Goal: Information Seeking & Learning: Learn about a topic

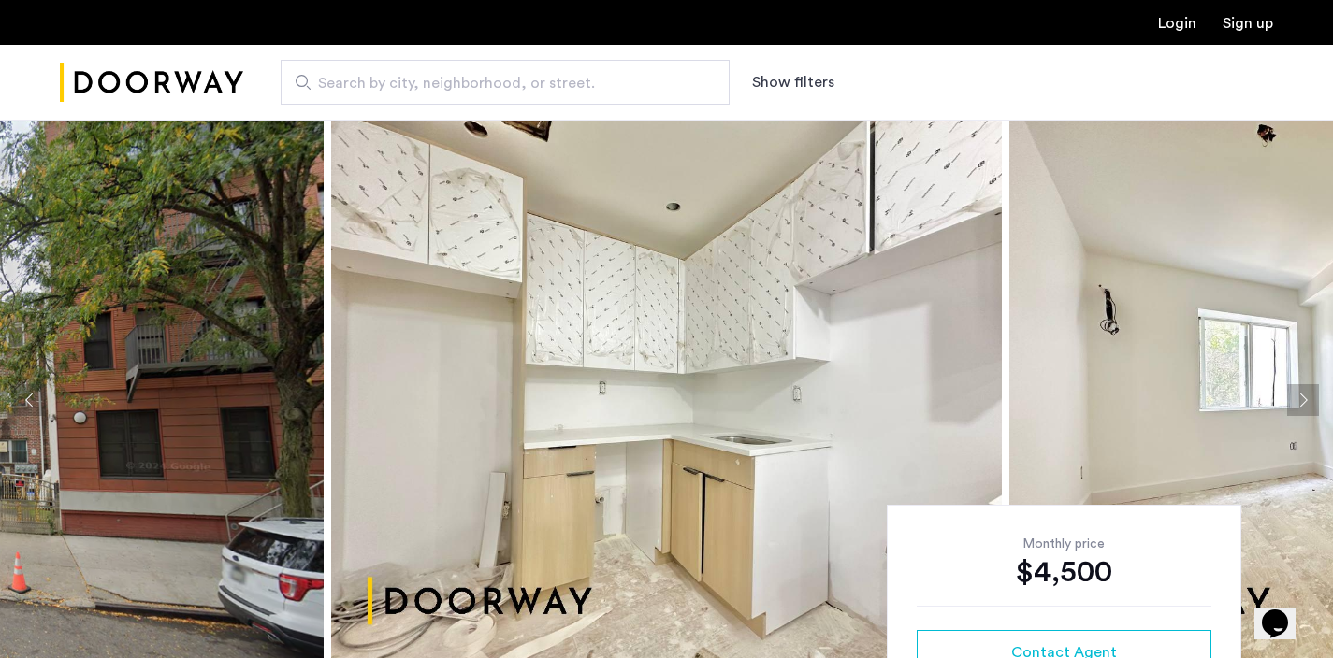
click at [435, 87] on span "Search by city, neighborhood, or street." at bounding box center [497, 83] width 359 height 22
click at [435, 87] on input "Search by city, neighborhood, or street." at bounding box center [505, 82] width 449 height 45
click at [199, 69] on img "Cazamio Logo" at bounding box center [151, 83] width 183 height 70
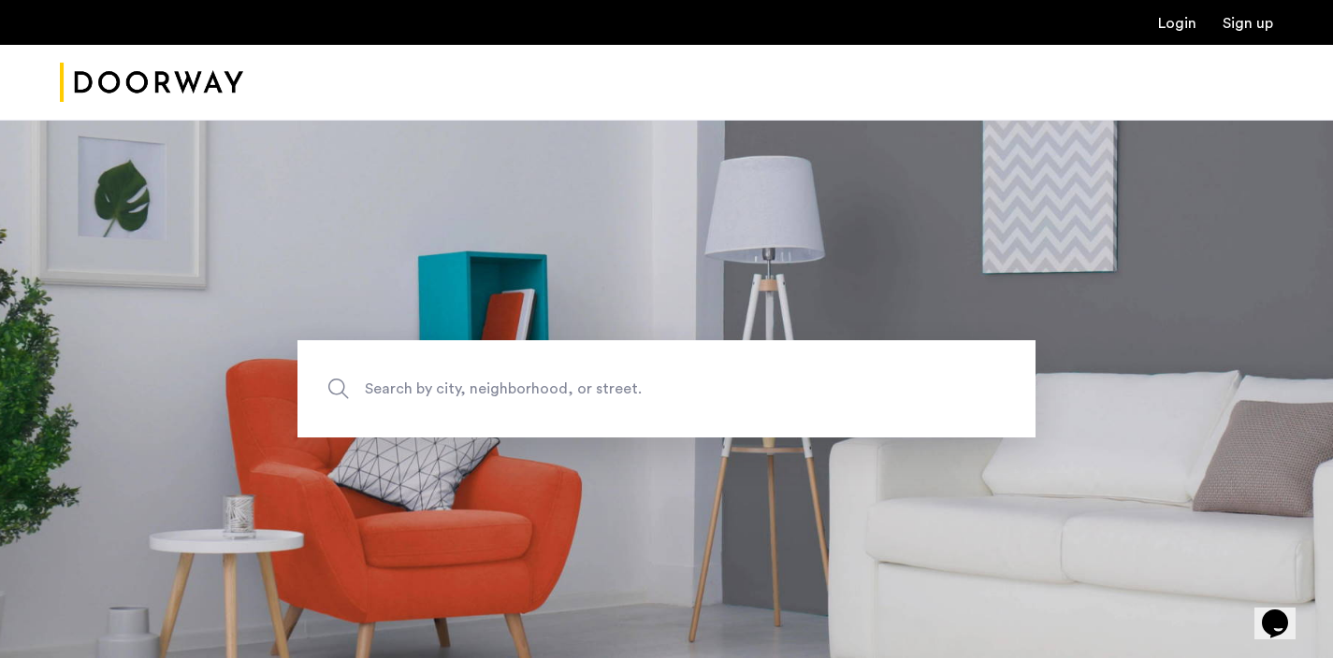
click at [465, 389] on span "Search by city, neighborhood, or street." at bounding box center [623, 389] width 516 height 25
click at [465, 389] on input "Search by city, neighborhood, or street." at bounding box center [666, 388] width 738 height 97
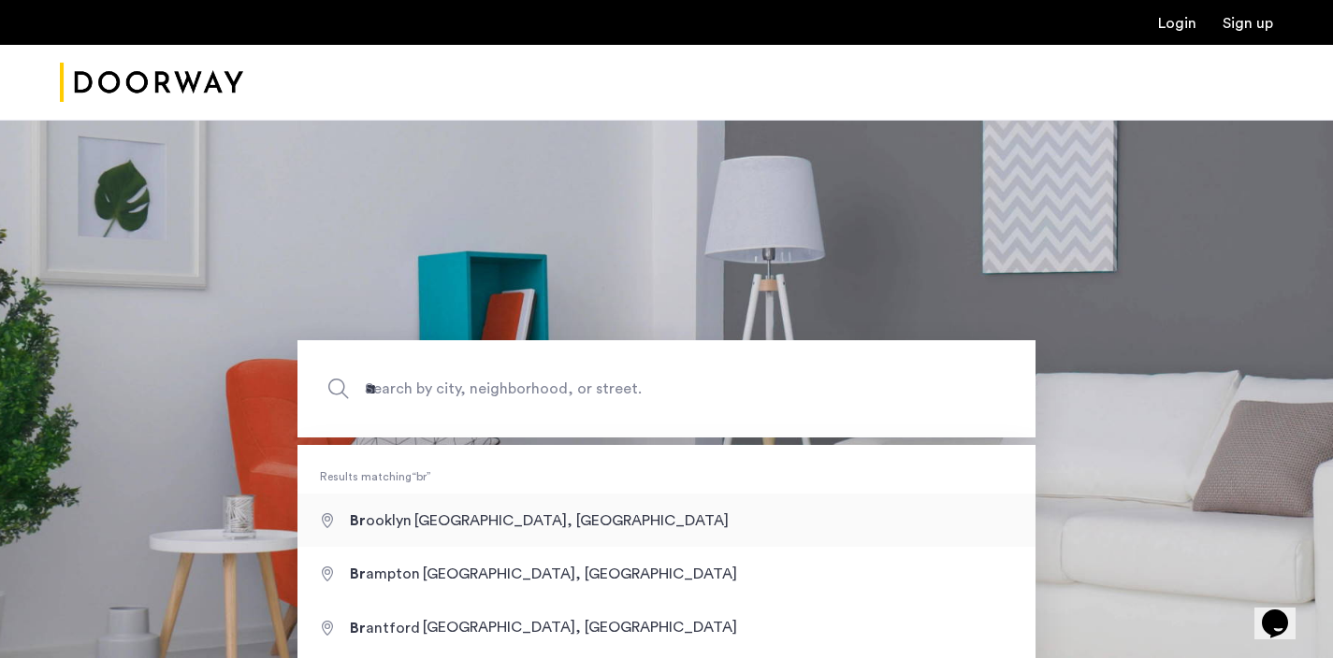
type input "**********"
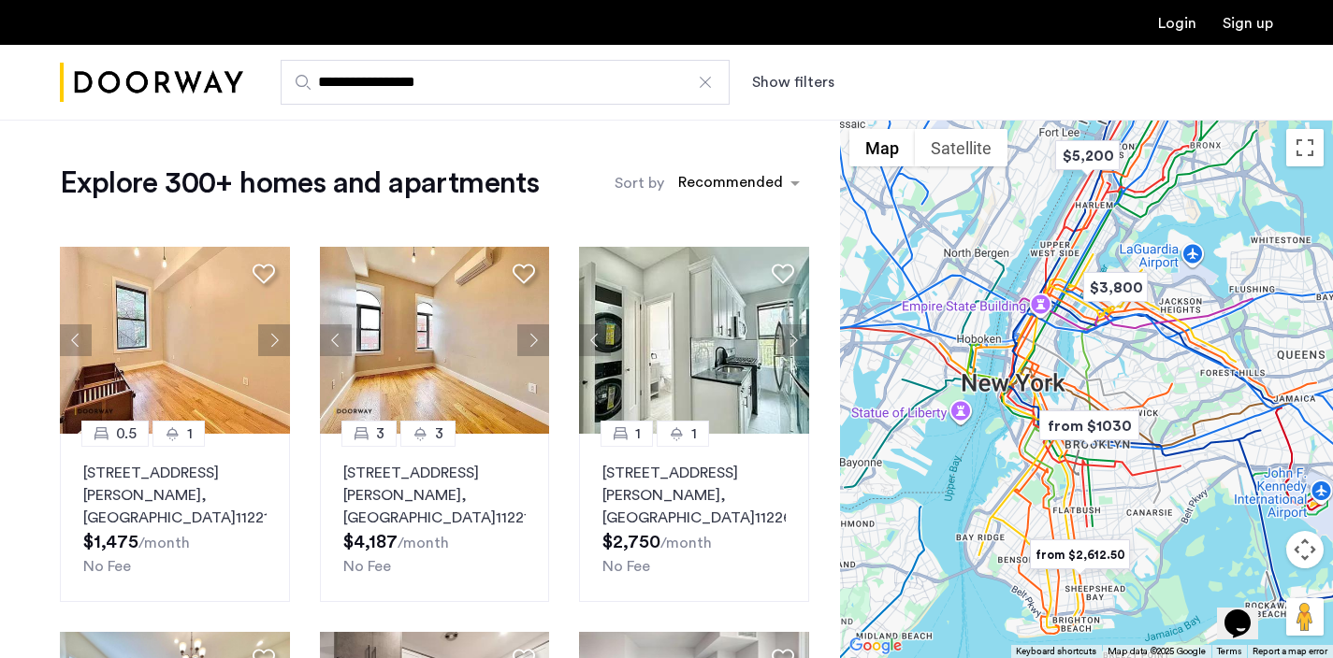
click at [814, 87] on button "Show filters" at bounding box center [793, 82] width 82 height 22
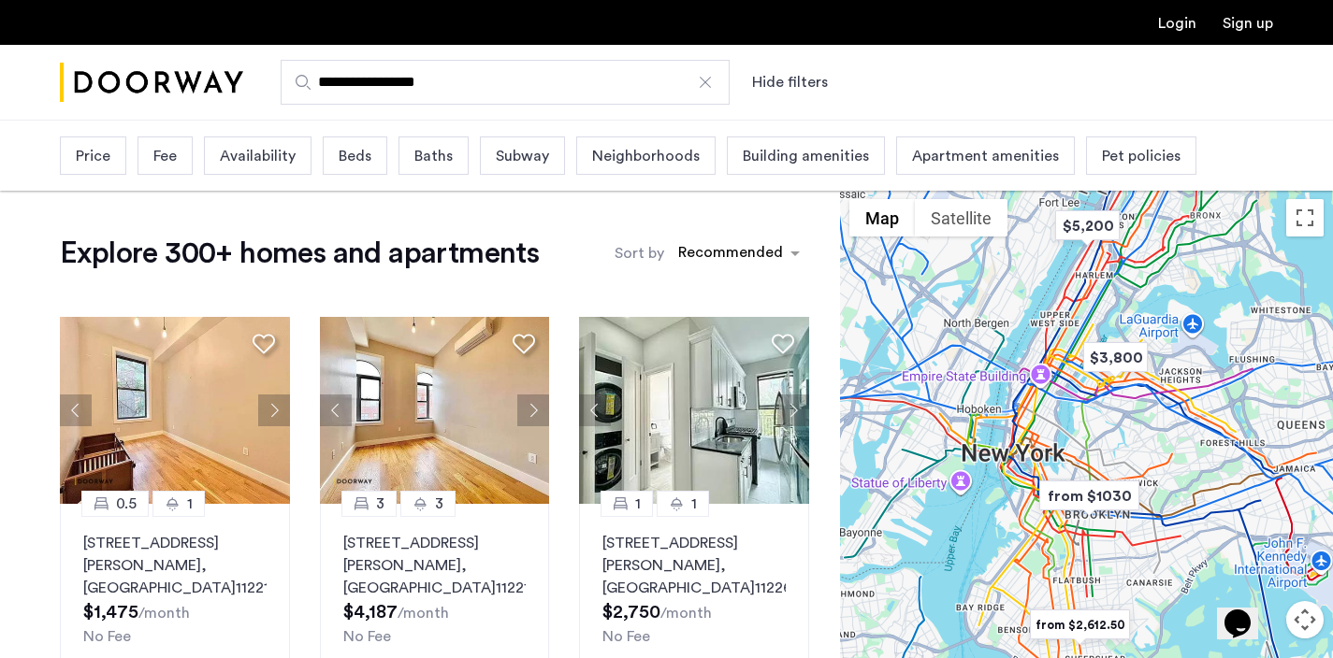
click at [368, 160] on span "Beds" at bounding box center [355, 156] width 33 height 22
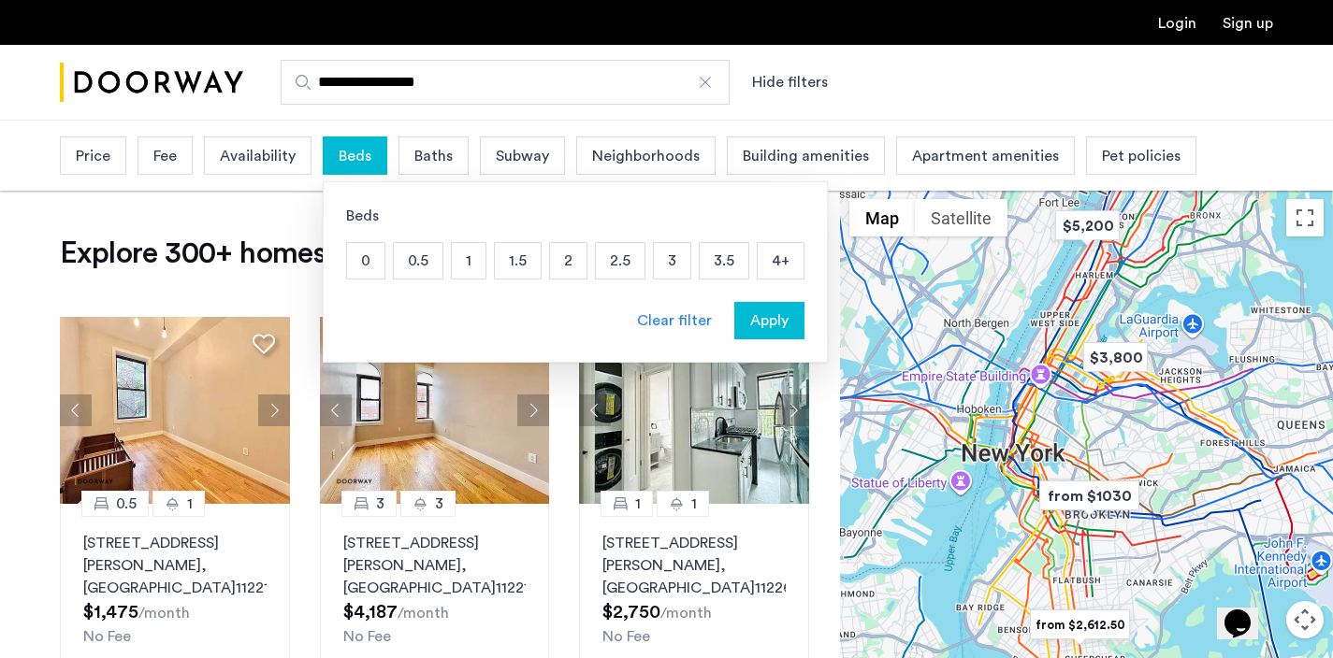
click at [556, 247] on p "2" at bounding box center [568, 261] width 36 height 36
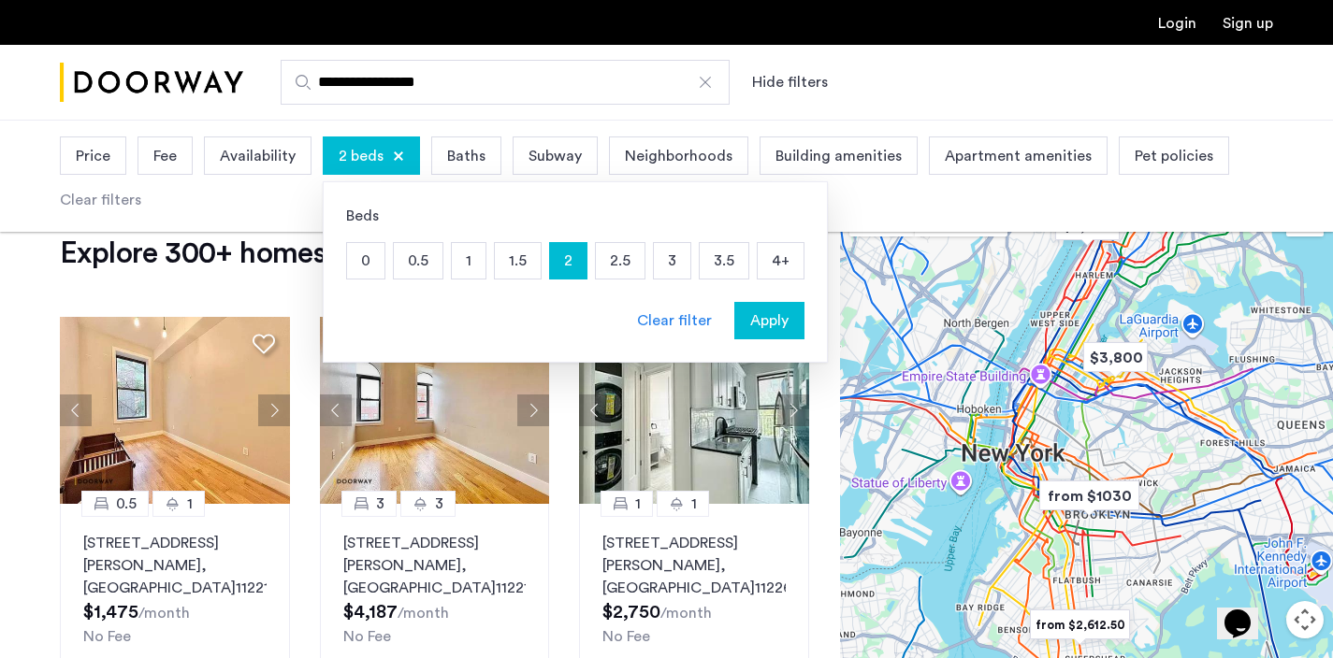
click at [766, 317] on span "Apply" at bounding box center [769, 321] width 38 height 22
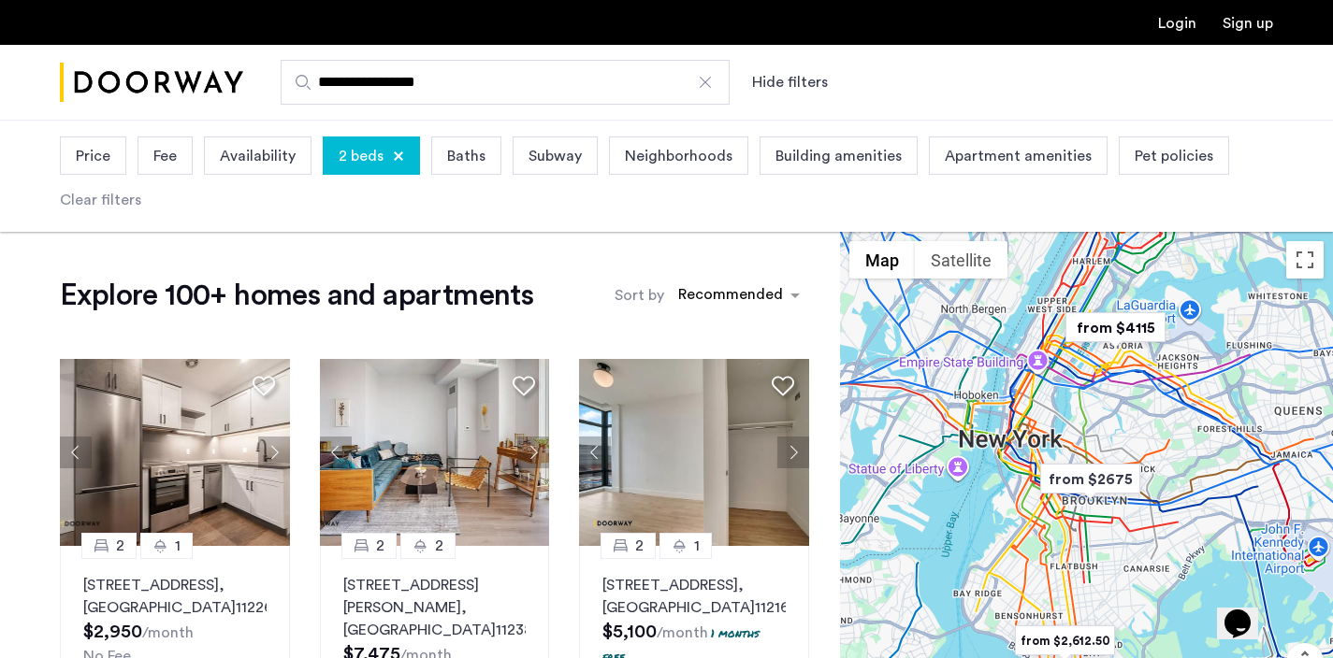
click at [77, 152] on span "Price" at bounding box center [93, 156] width 35 height 22
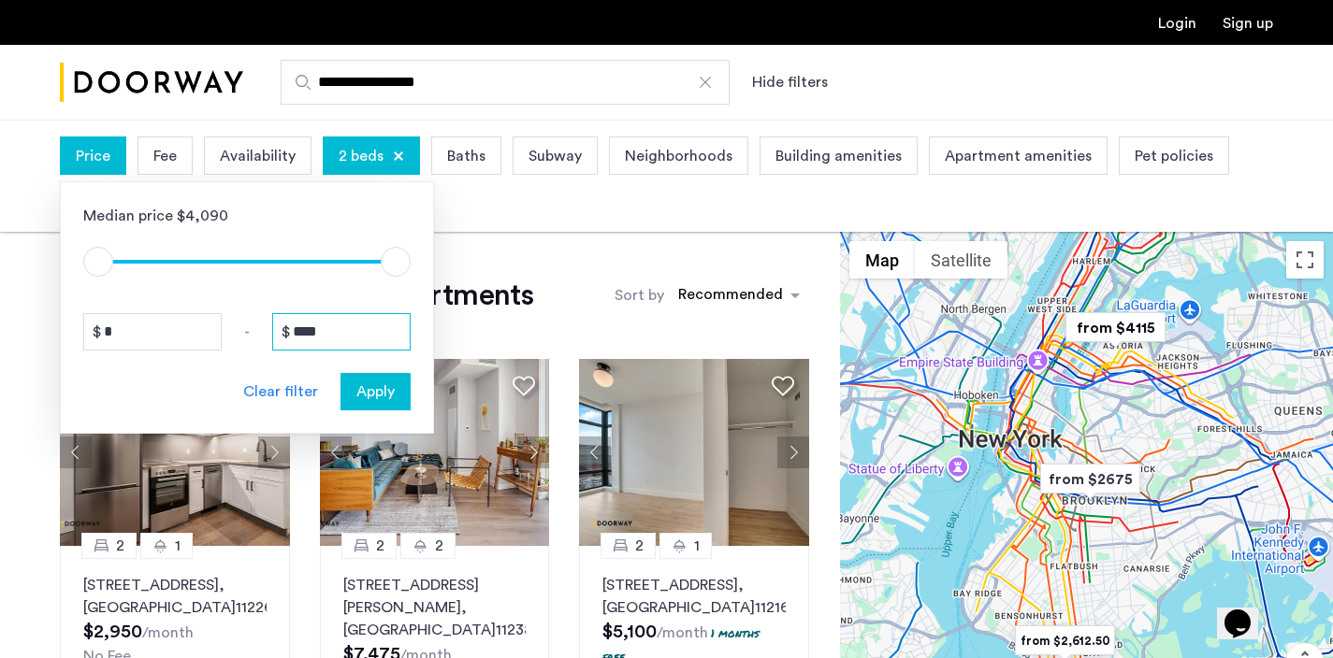
click at [341, 319] on input "****" at bounding box center [341, 331] width 138 height 37
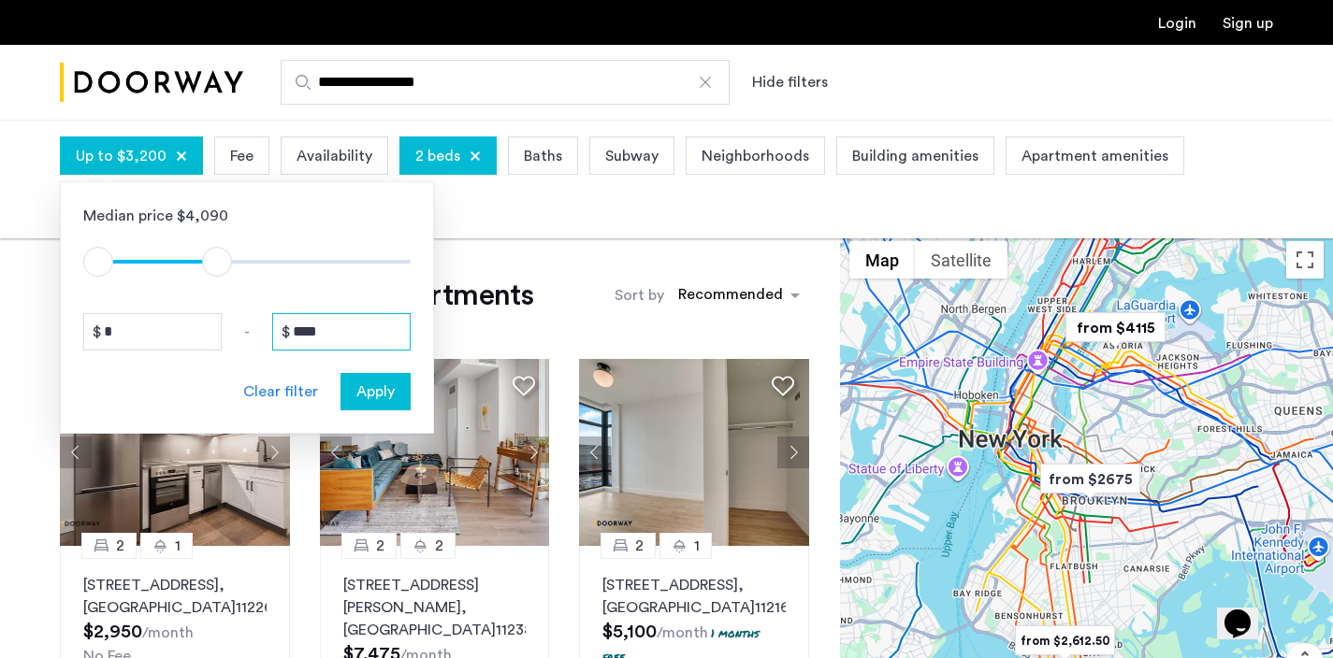
type input "****"
click at [384, 392] on span "Apply" at bounding box center [375, 392] width 38 height 22
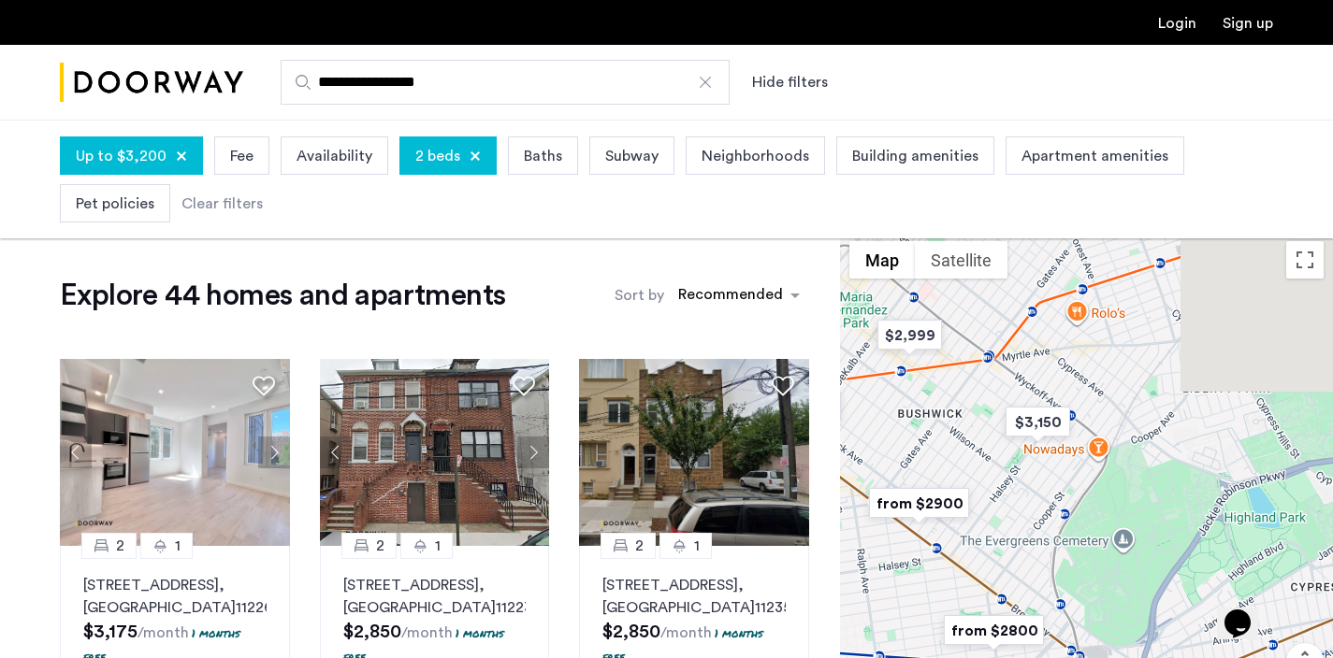
drag, startPoint x: 1113, startPoint y: 378, endPoint x: 1086, endPoint y: 563, distance: 187.2
click at [1087, 563] on div at bounding box center [1086, 501] width 493 height 539
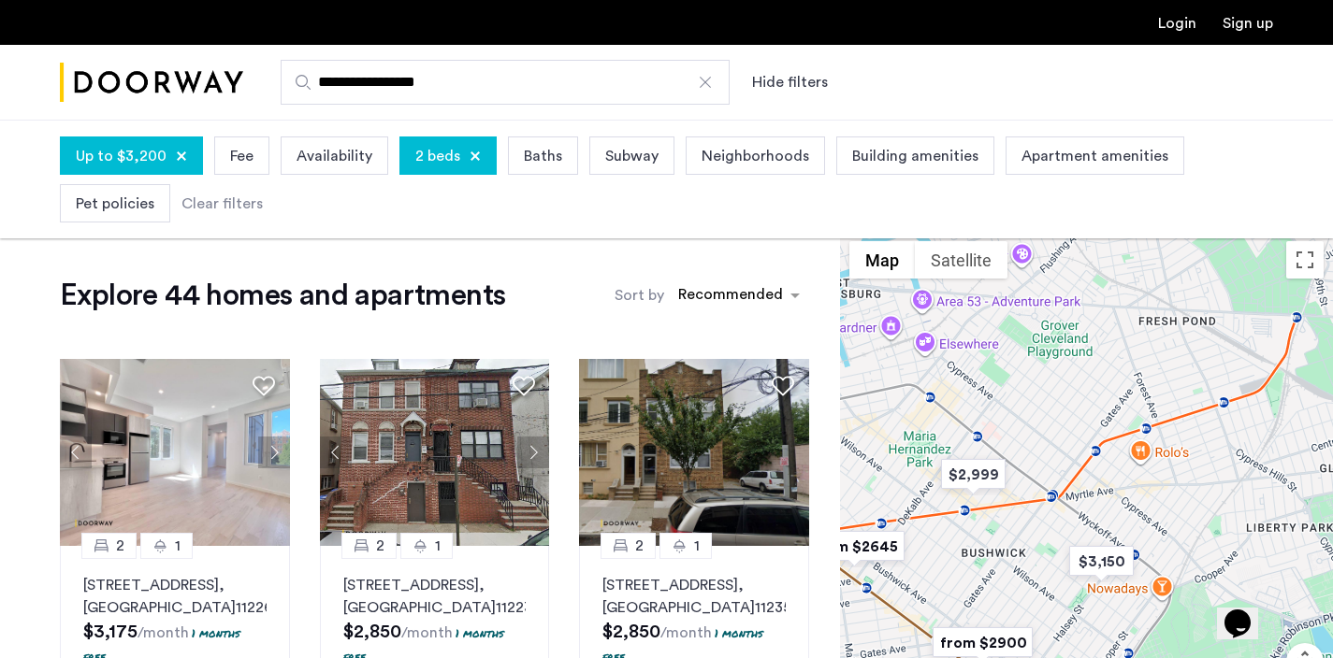
drag, startPoint x: 1089, startPoint y: 389, endPoint x: 1159, endPoint y: 519, distance: 147.7
click at [1160, 521] on div at bounding box center [1086, 501] width 493 height 539
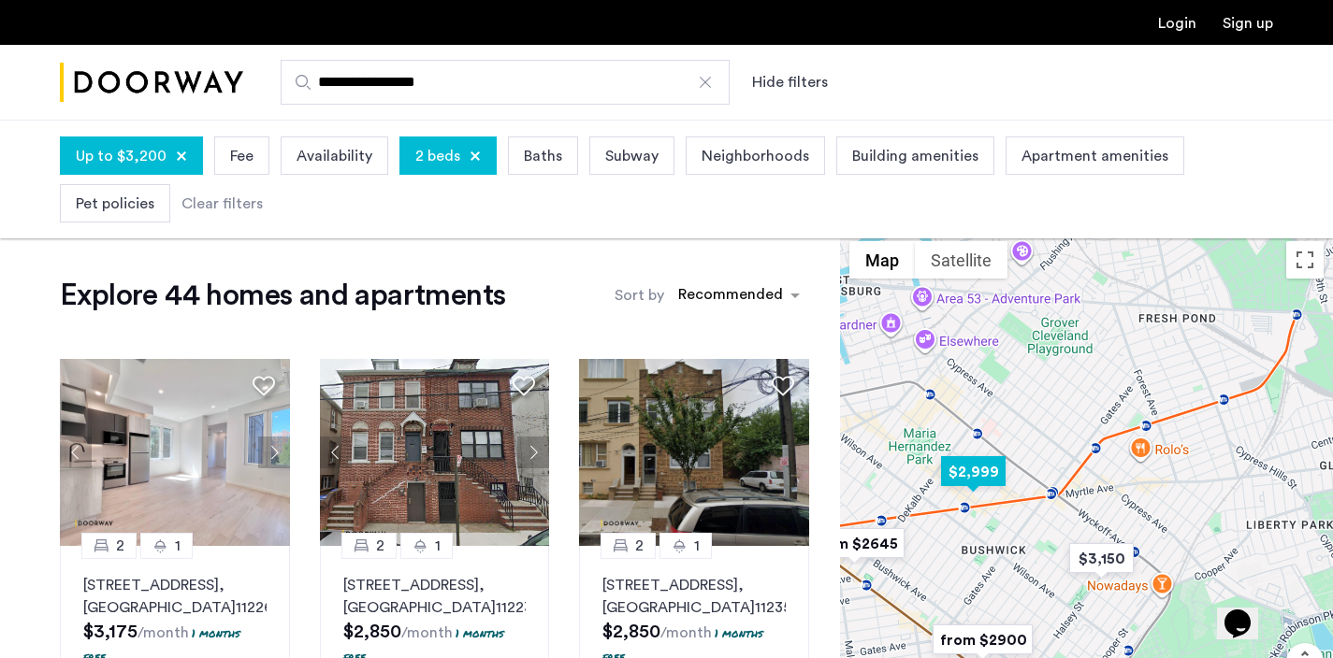
click at [995, 477] on img "$2,999" at bounding box center [973, 472] width 80 height 42
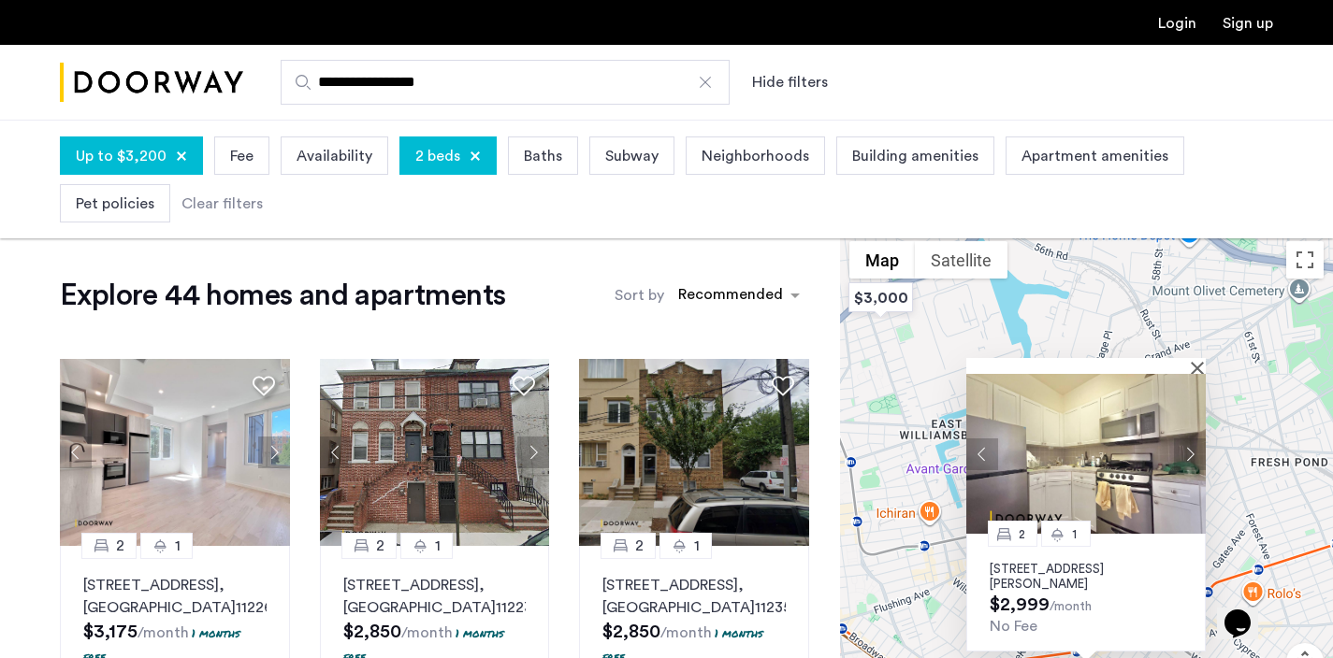
click at [1072, 454] on img at bounding box center [1085, 454] width 239 height 160
click at [1161, 302] on div "2 1 290 Harman Street, Unit 1RR, Brooklyn, NY 11237 $2,999 /month No Fee" at bounding box center [1086, 501] width 493 height 539
click at [1204, 363] on button "Close" at bounding box center [1200, 367] width 13 height 13
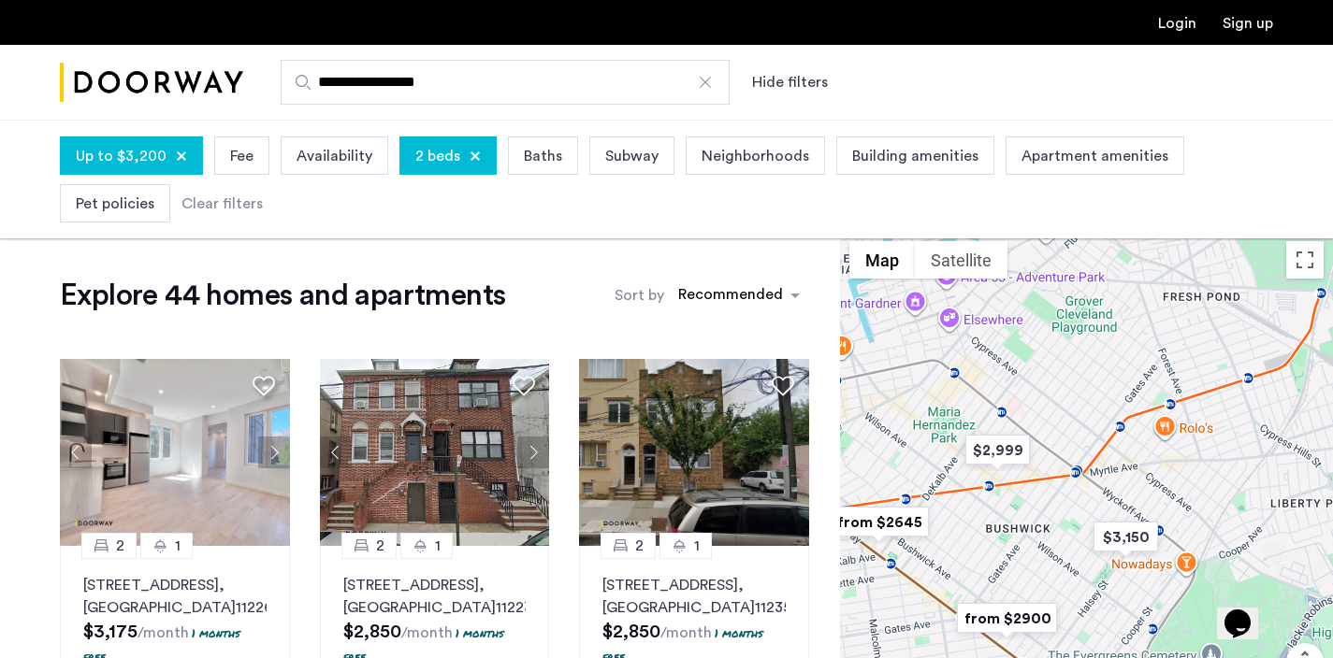
drag, startPoint x: 1153, startPoint y: 495, endPoint x: 1067, endPoint y: 324, distance: 191.6
click at [1067, 324] on div at bounding box center [1086, 501] width 493 height 539
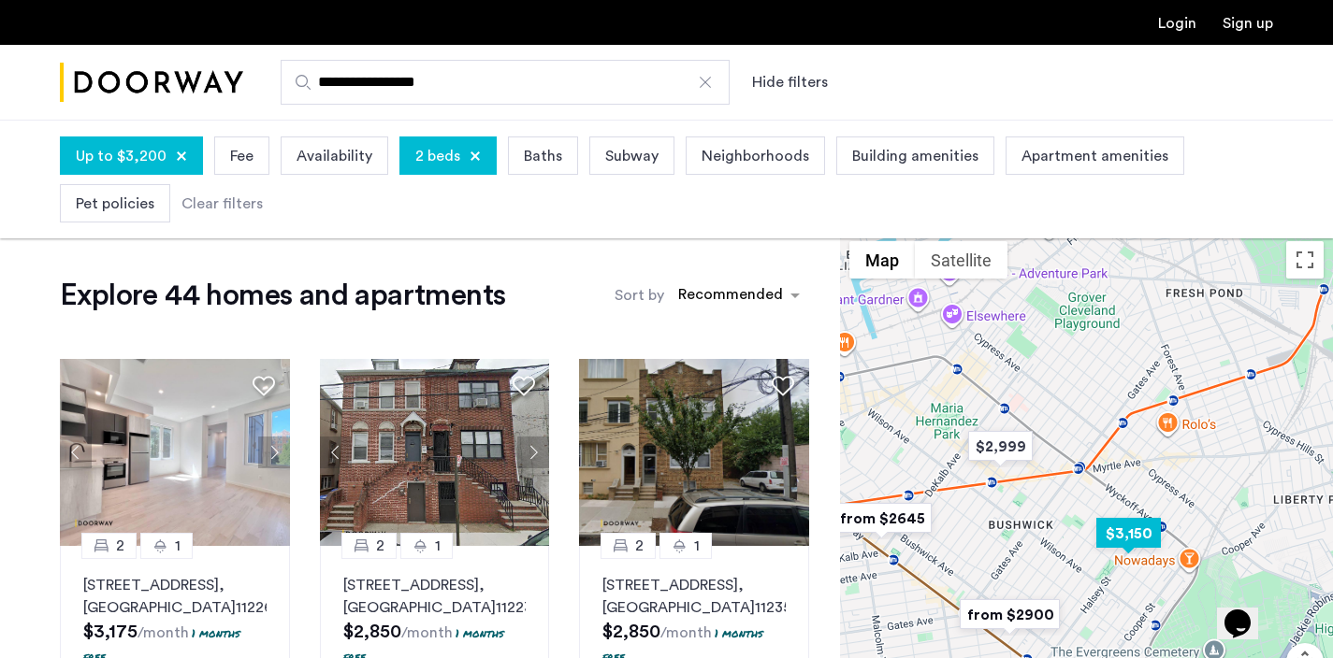
click at [1136, 530] on img "$3,150" at bounding box center [1129, 534] width 80 height 42
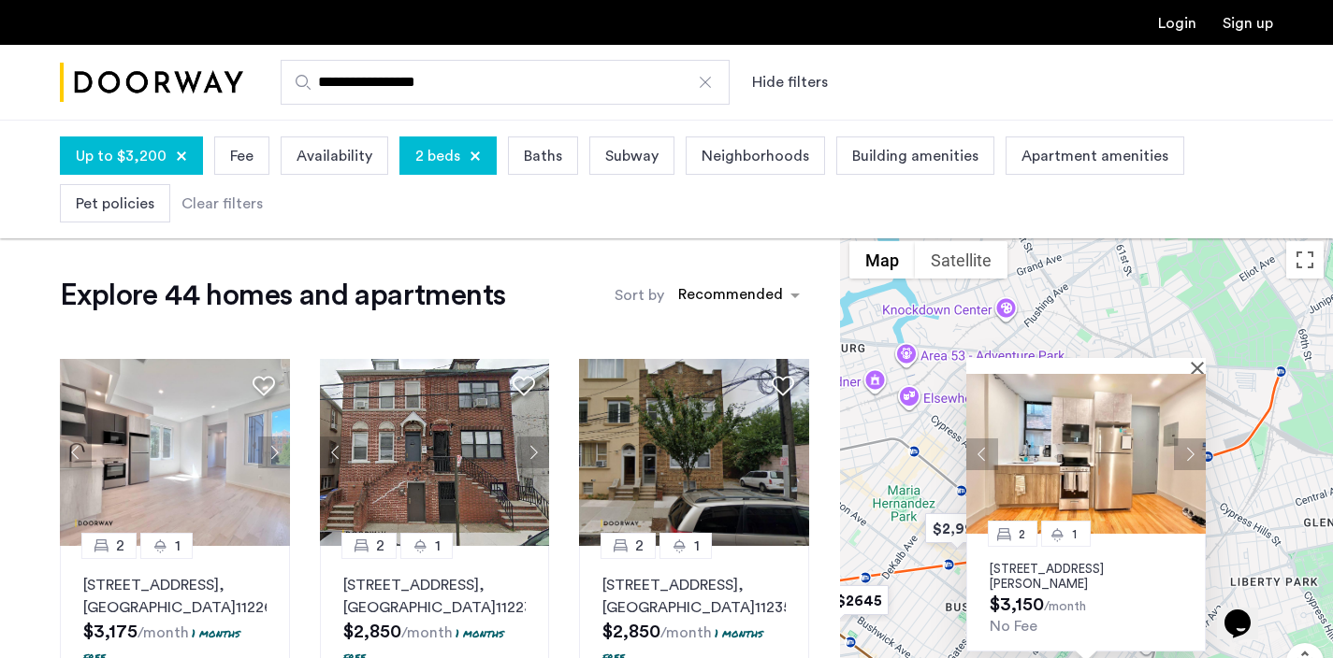
click at [1113, 457] on img at bounding box center [1085, 454] width 239 height 160
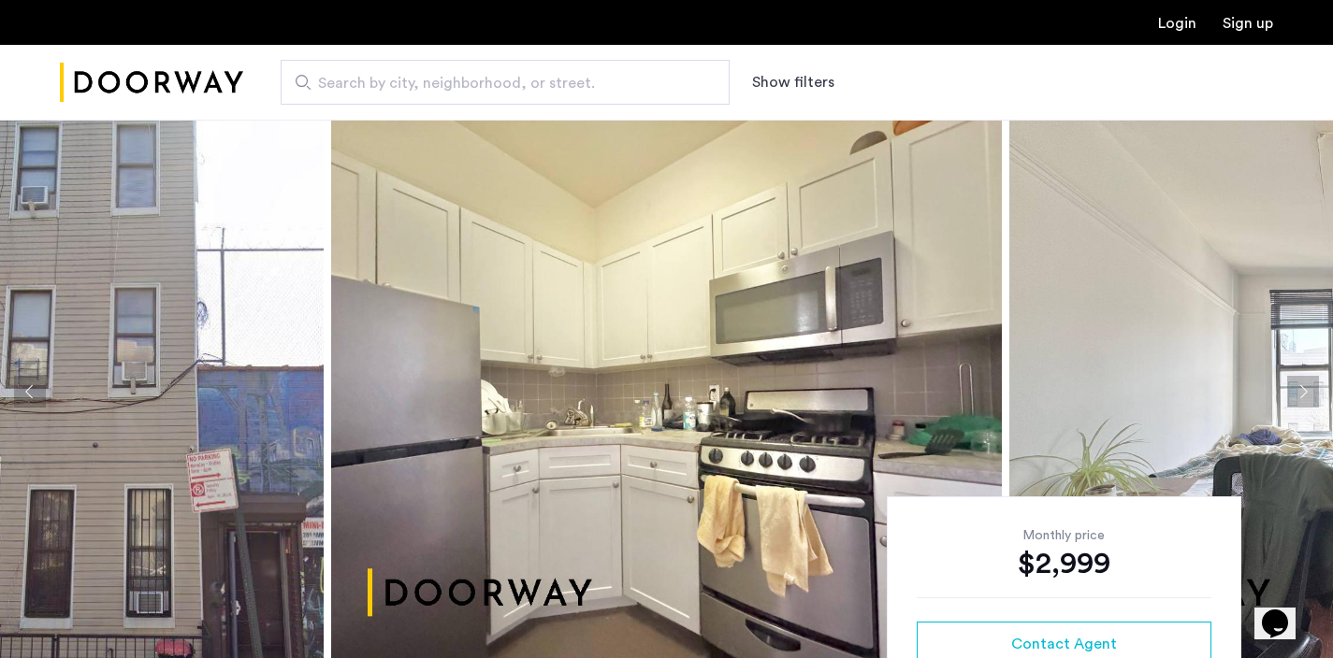
scroll to position [7, 0]
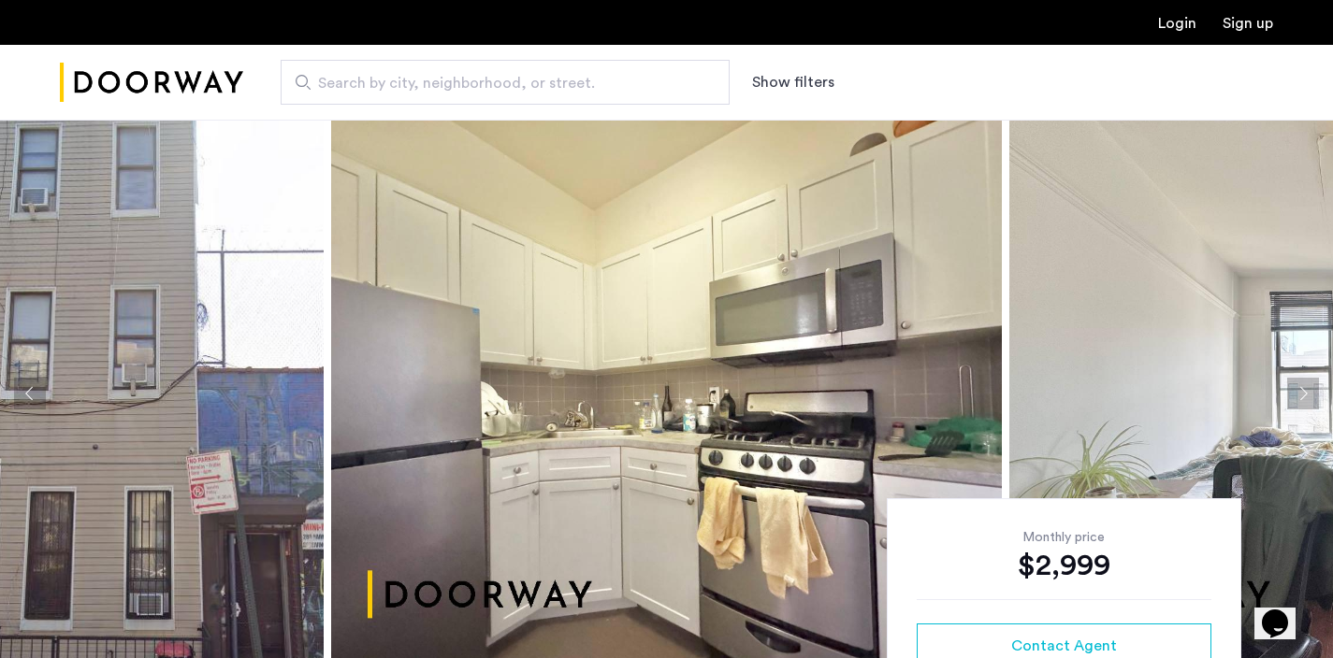
click at [1299, 393] on button "Next apartment" at bounding box center [1303, 394] width 32 height 32
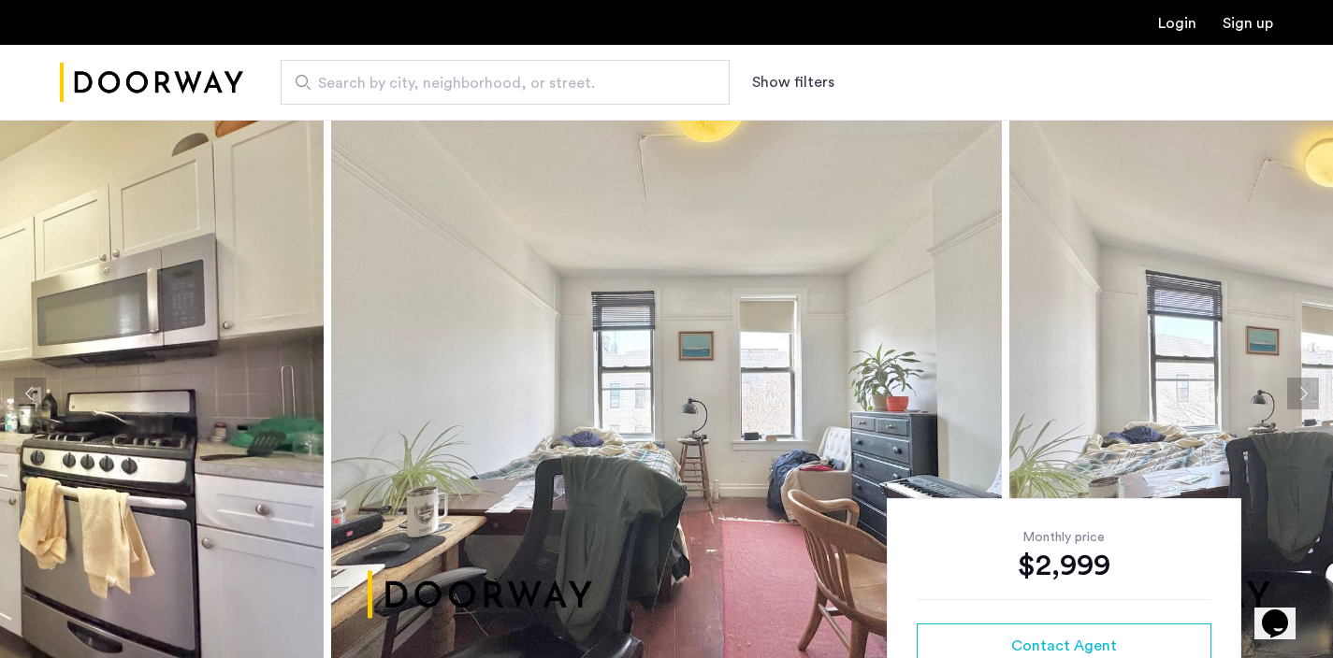
click at [1298, 393] on button "Next apartment" at bounding box center [1303, 394] width 32 height 32
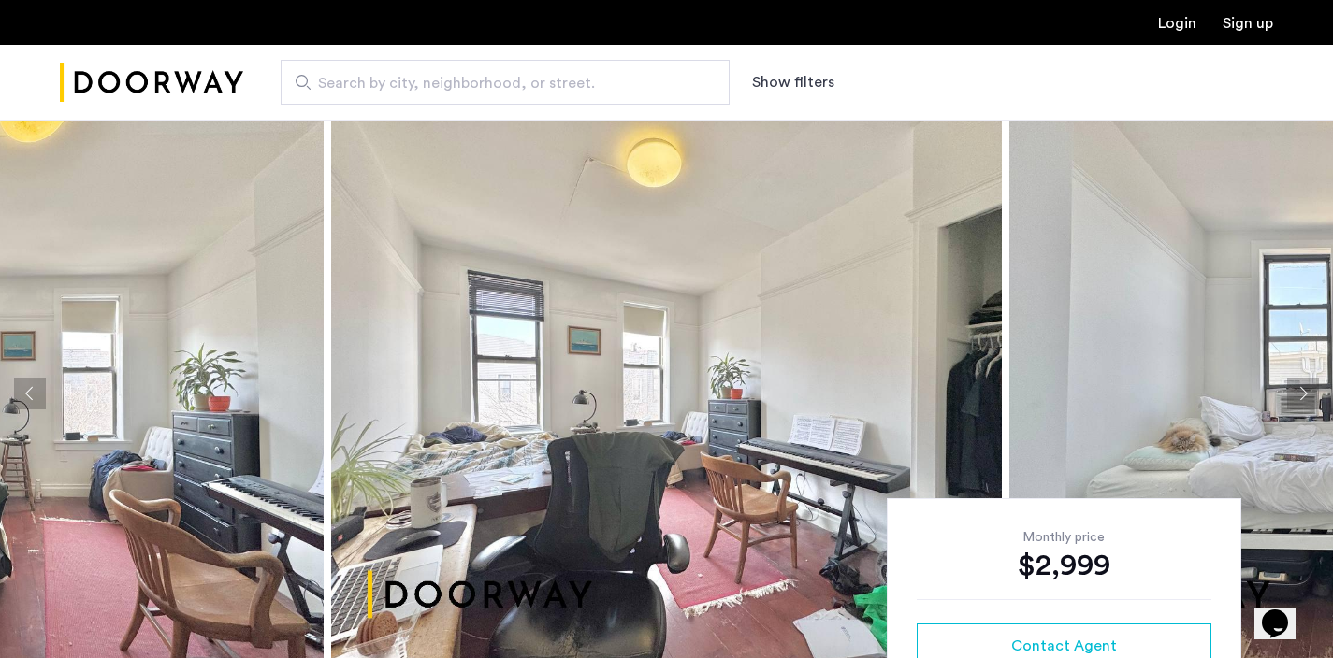
click at [1298, 393] on button "Next apartment" at bounding box center [1303, 394] width 32 height 32
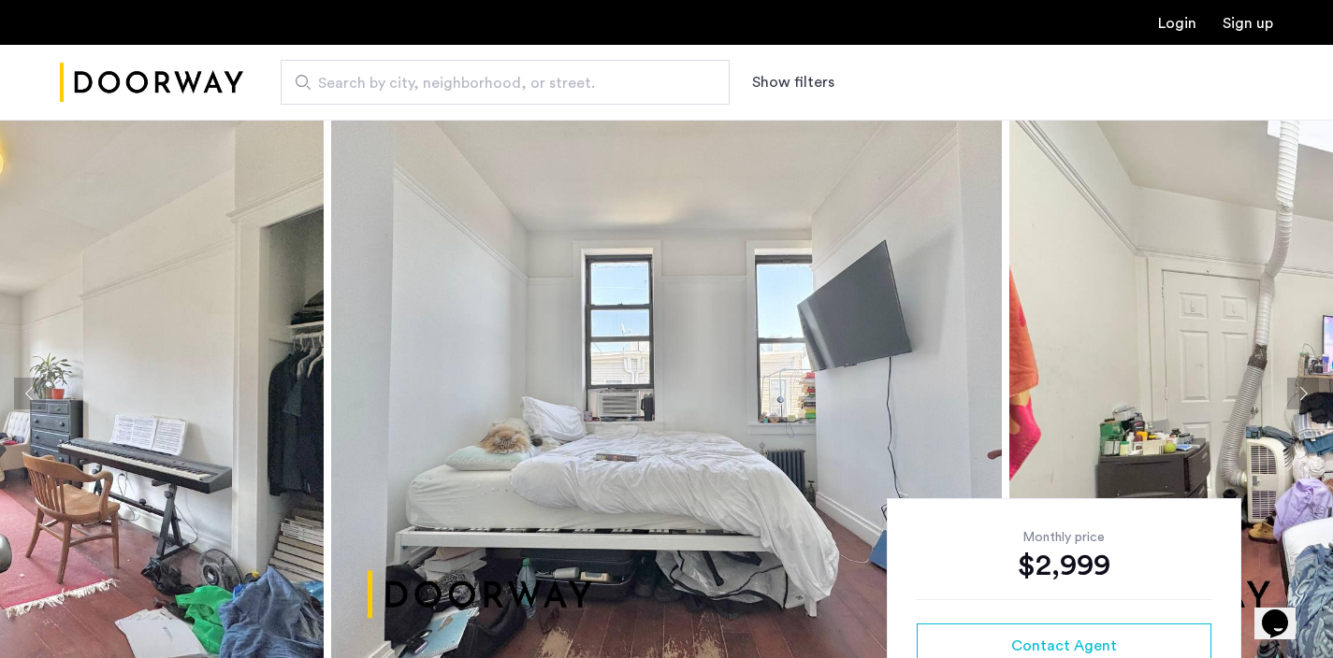
click at [1298, 393] on button "Next apartment" at bounding box center [1303, 394] width 32 height 32
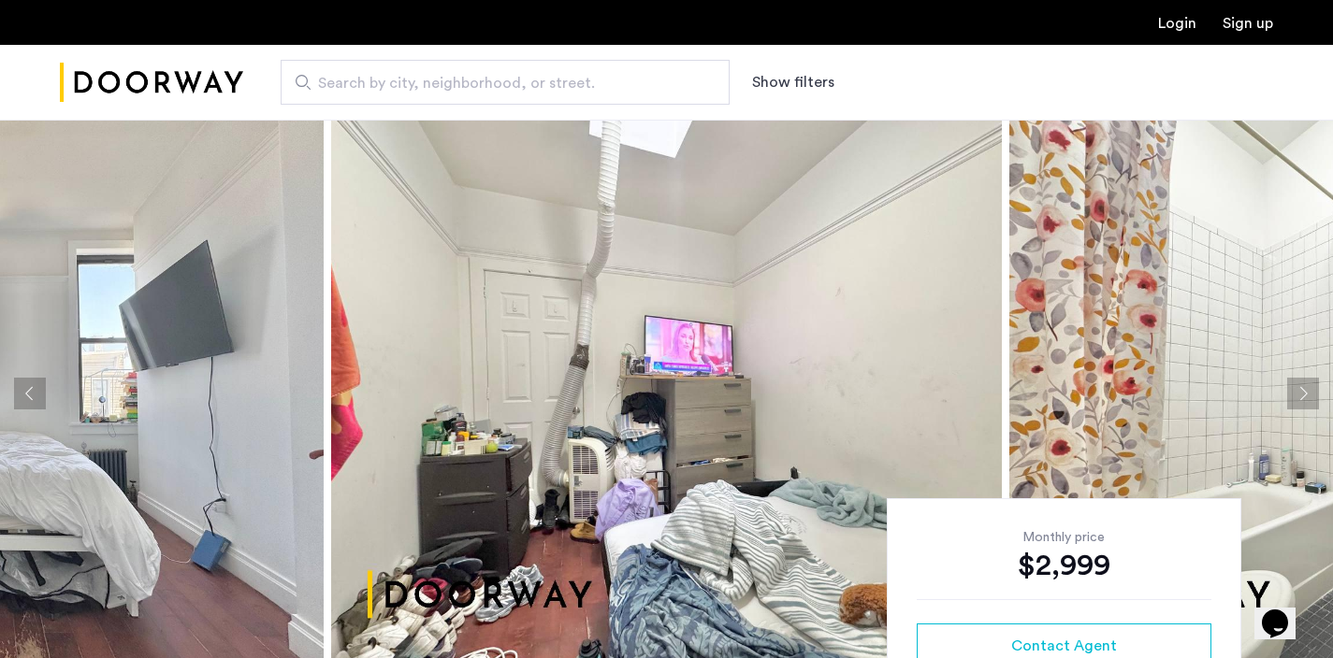
click at [1298, 393] on button "Next apartment" at bounding box center [1303, 394] width 32 height 32
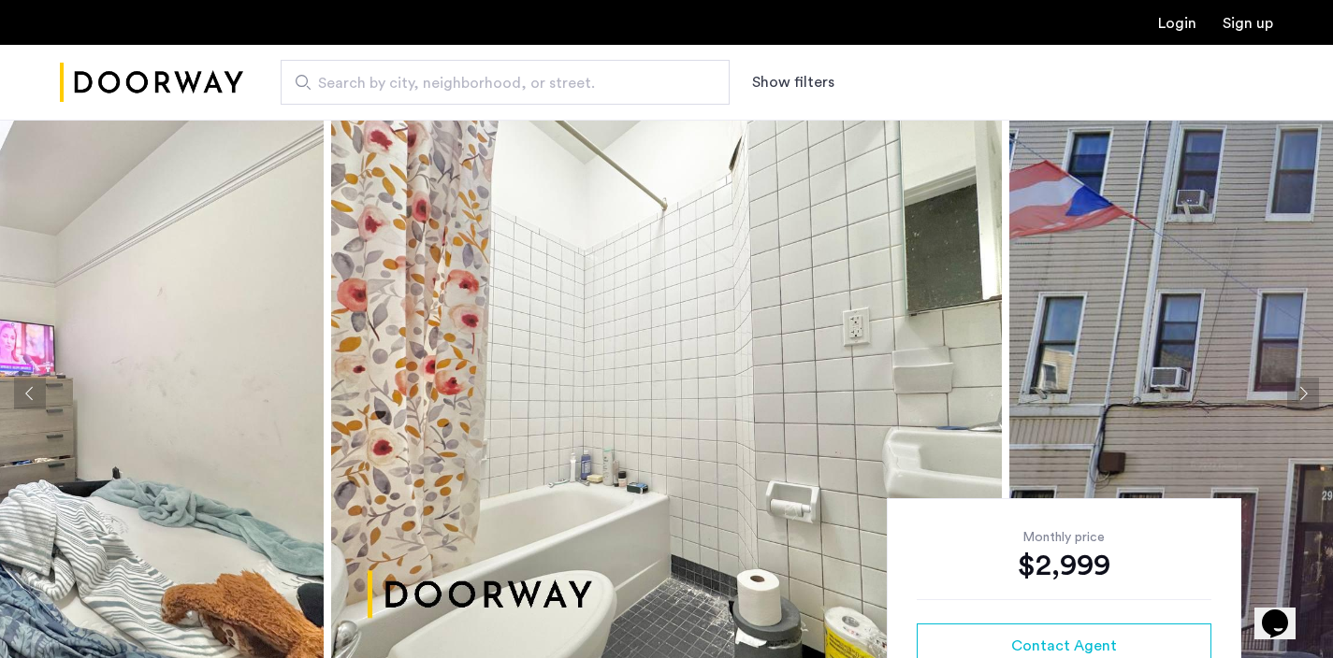
click at [1298, 393] on button "Next apartment" at bounding box center [1303, 394] width 32 height 32
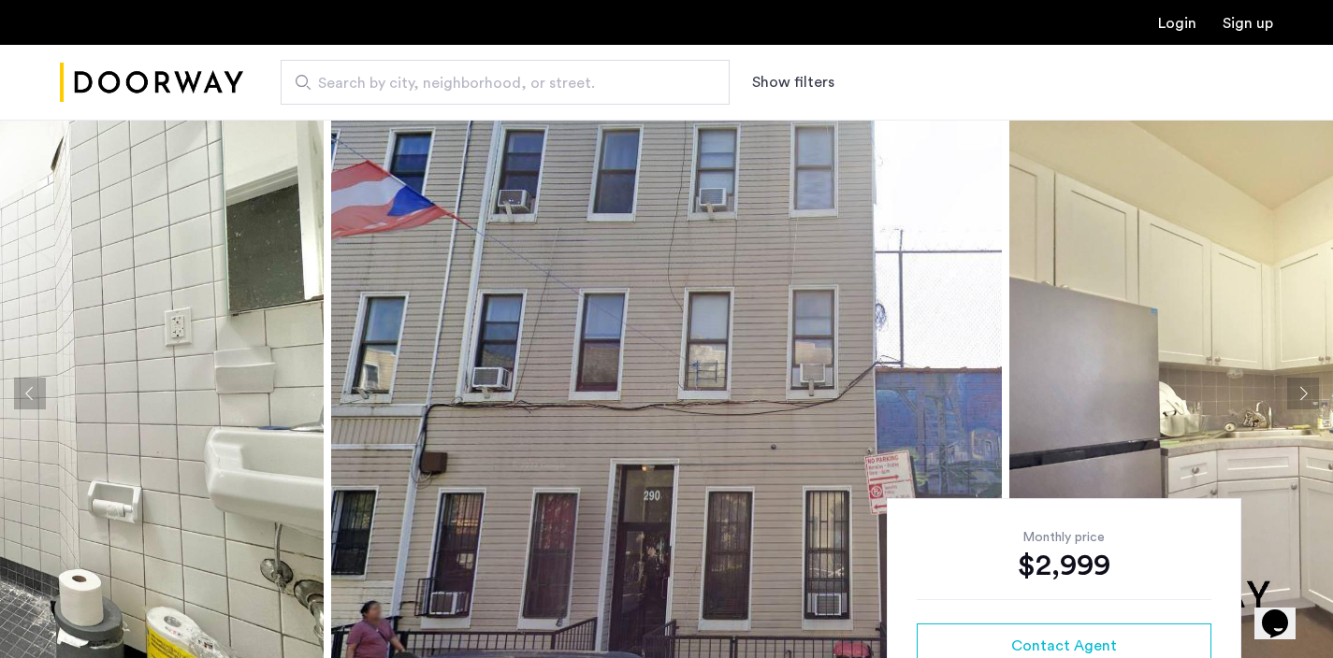
click at [1298, 393] on button "Next apartment" at bounding box center [1303, 394] width 32 height 32
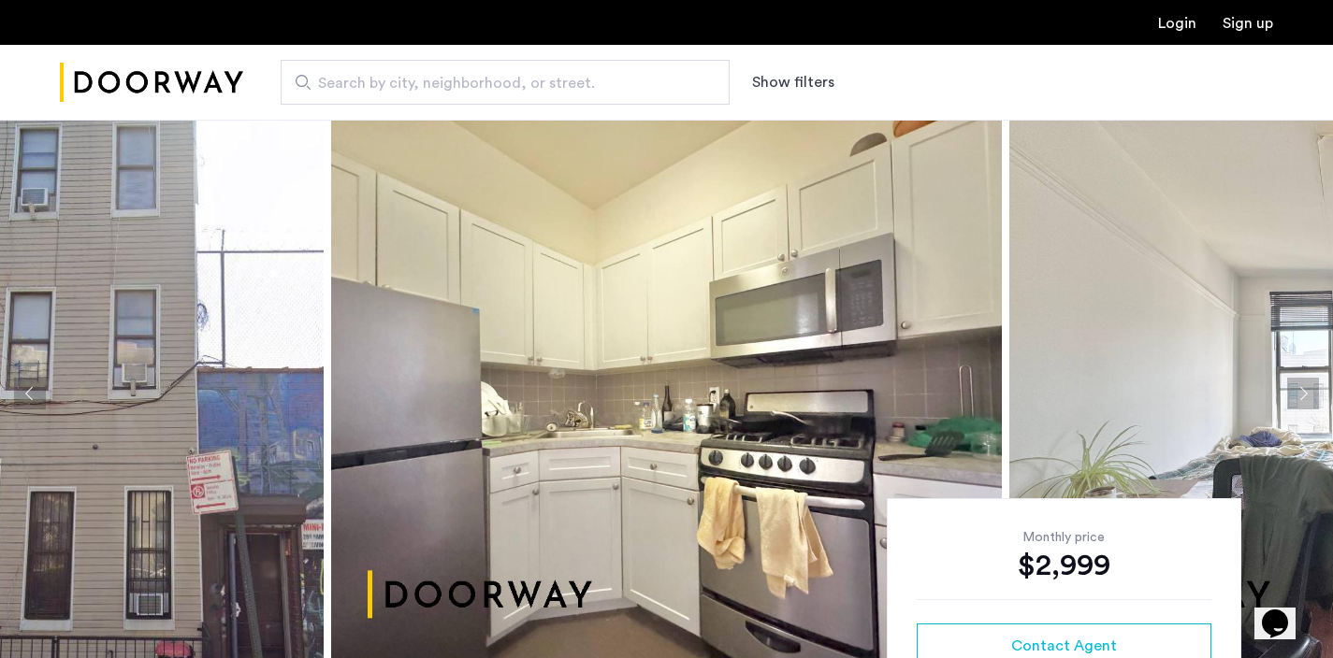
click at [1298, 393] on button "Next apartment" at bounding box center [1303, 394] width 32 height 32
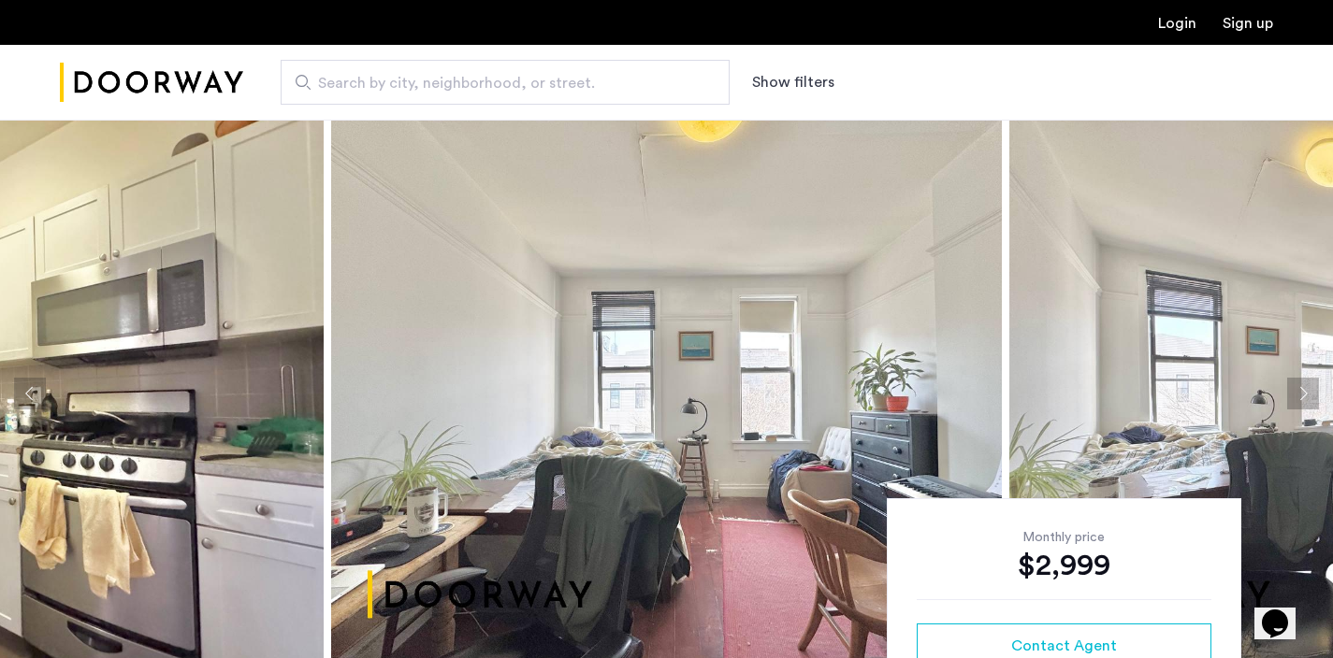
click at [1298, 393] on button "Next apartment" at bounding box center [1303, 394] width 32 height 32
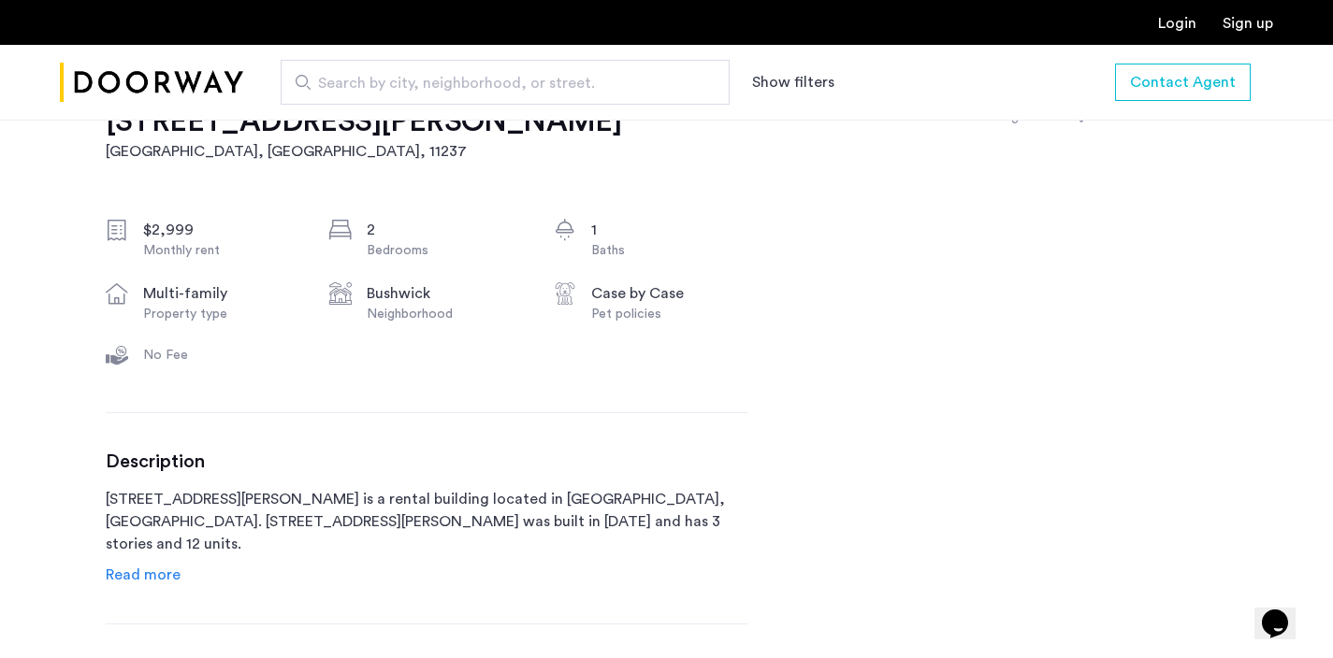
scroll to position [635, 0]
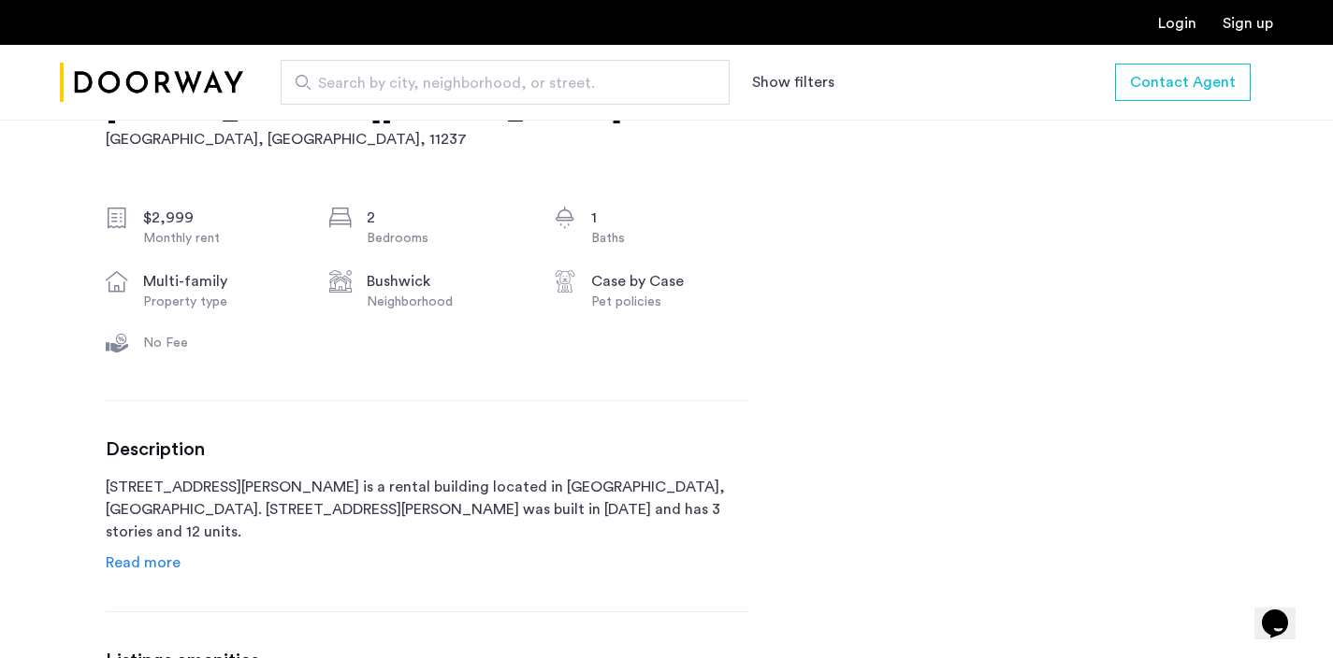
click at [164, 559] on span "Read more" at bounding box center [143, 563] width 75 height 15
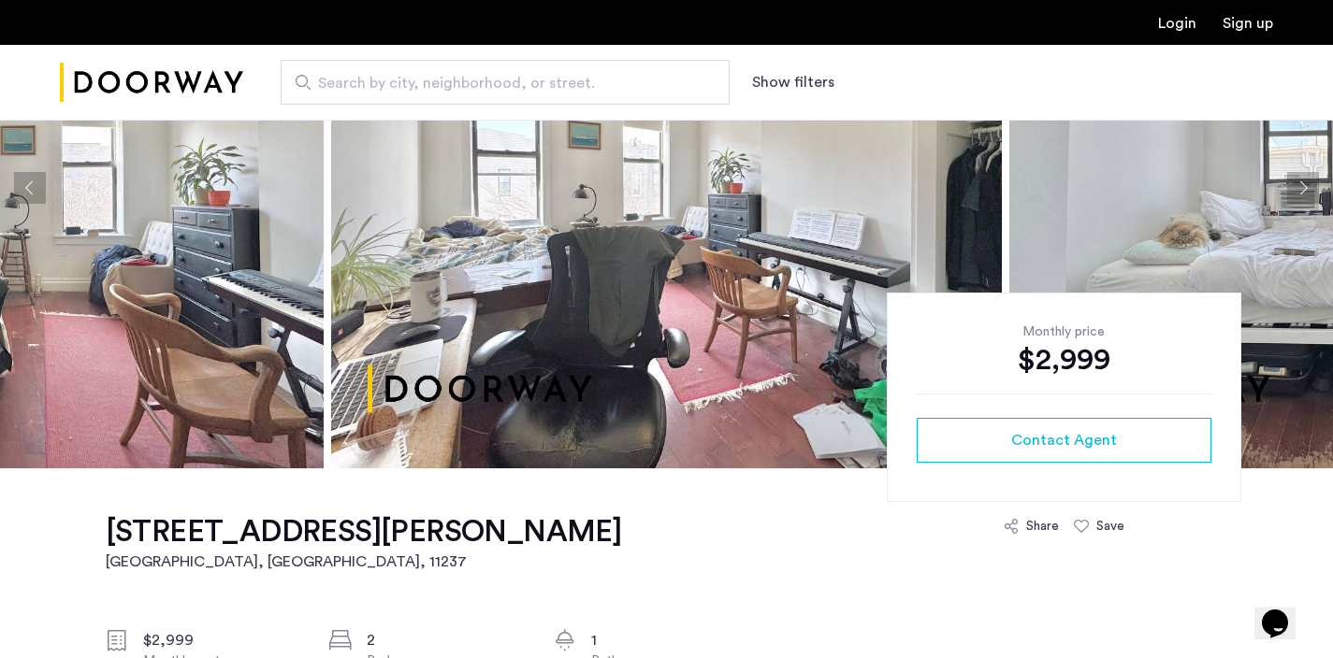
scroll to position [0, 0]
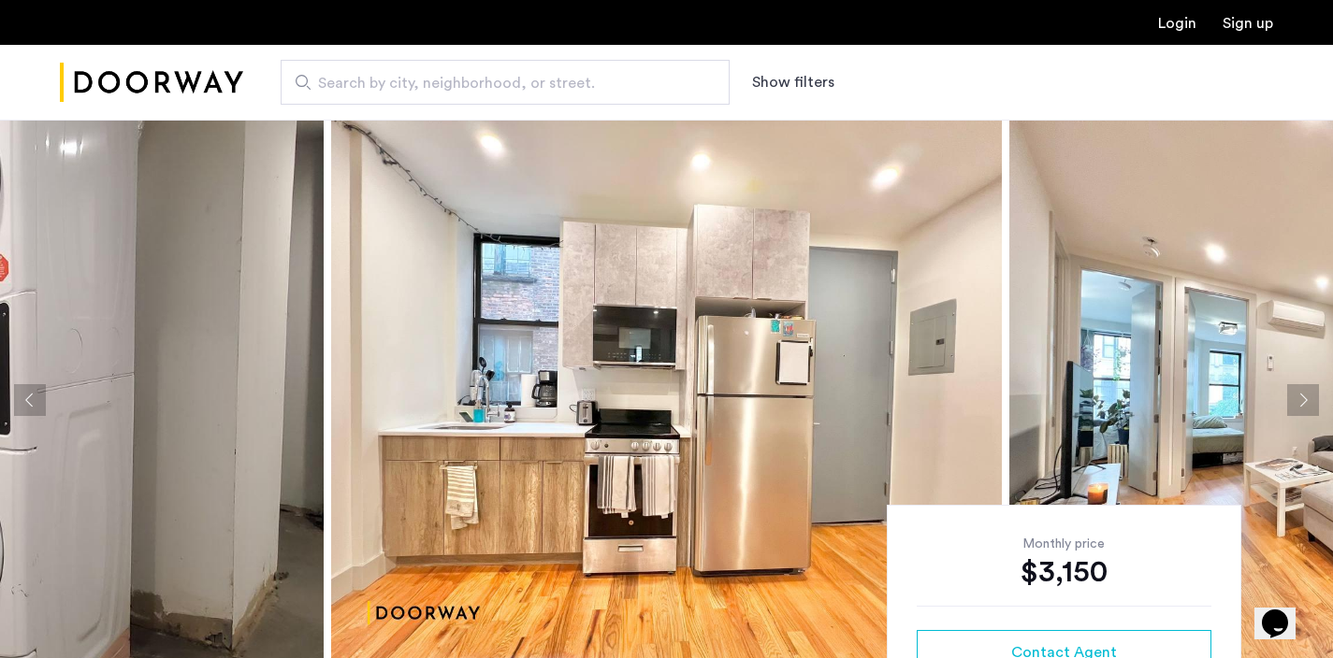
click at [1310, 402] on button "Next apartment" at bounding box center [1303, 400] width 32 height 32
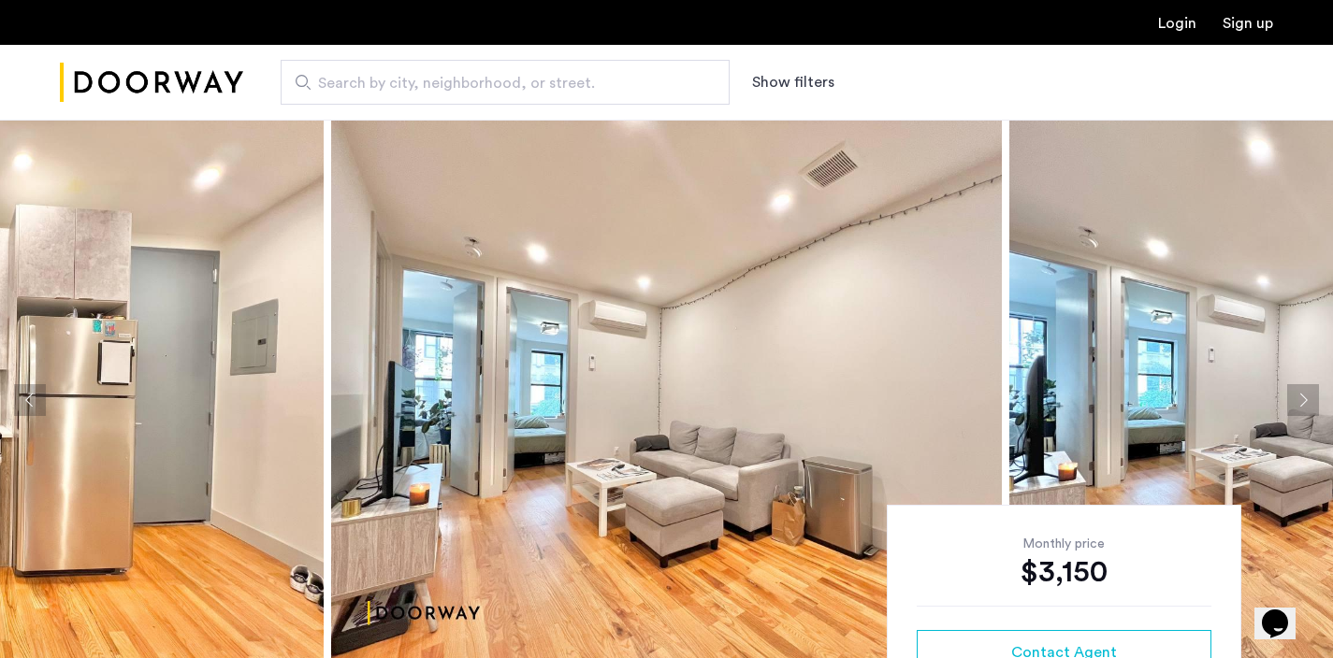
click at [1310, 402] on button "Next apartment" at bounding box center [1303, 400] width 32 height 32
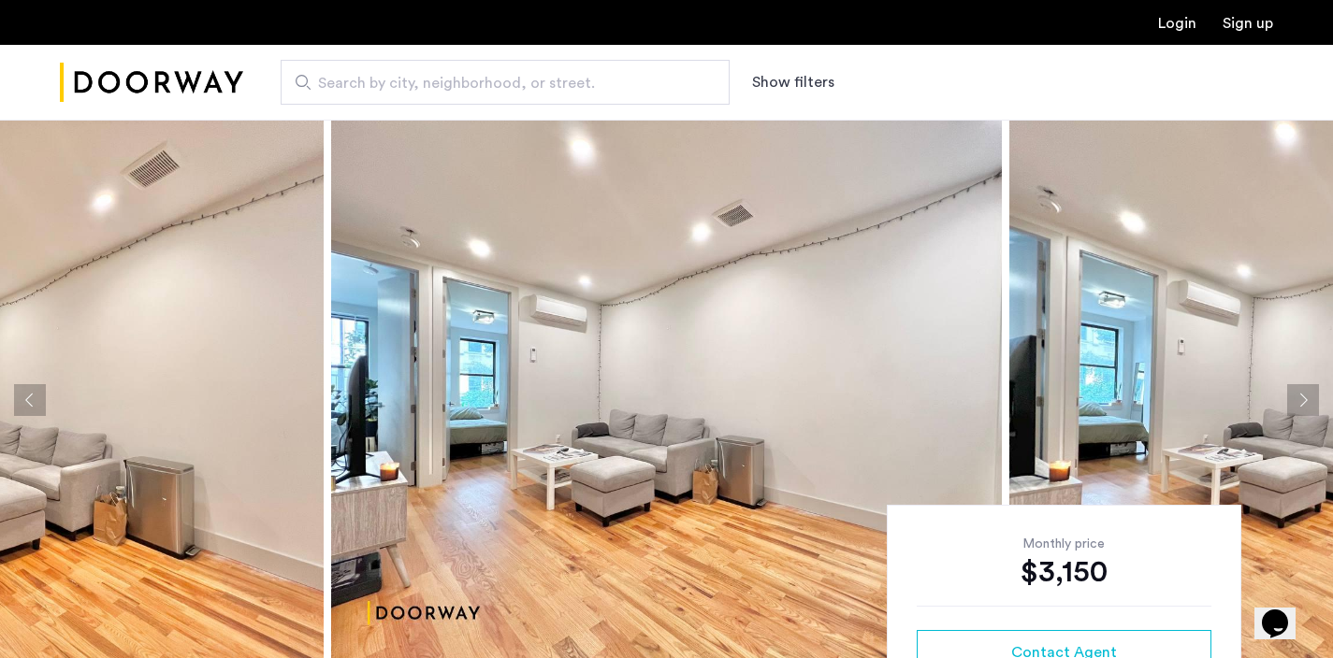
click at [1310, 402] on button "Next apartment" at bounding box center [1303, 400] width 32 height 32
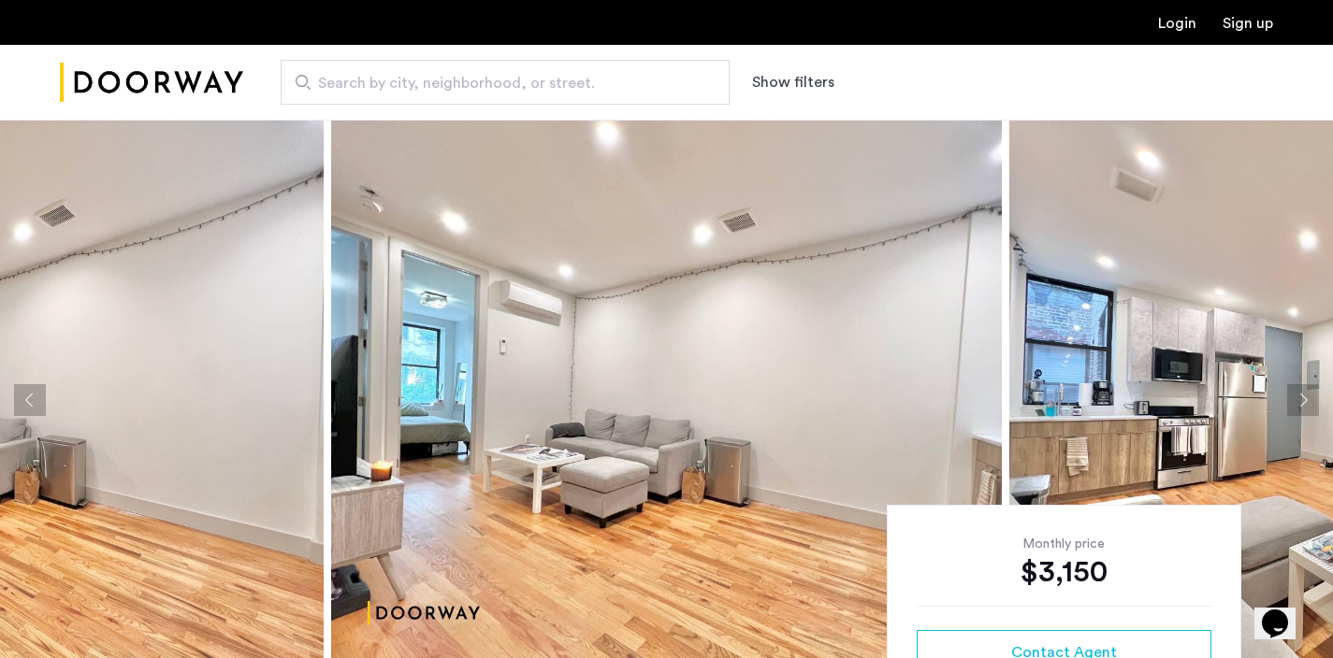
click at [1310, 402] on button "Next apartment" at bounding box center [1303, 400] width 32 height 32
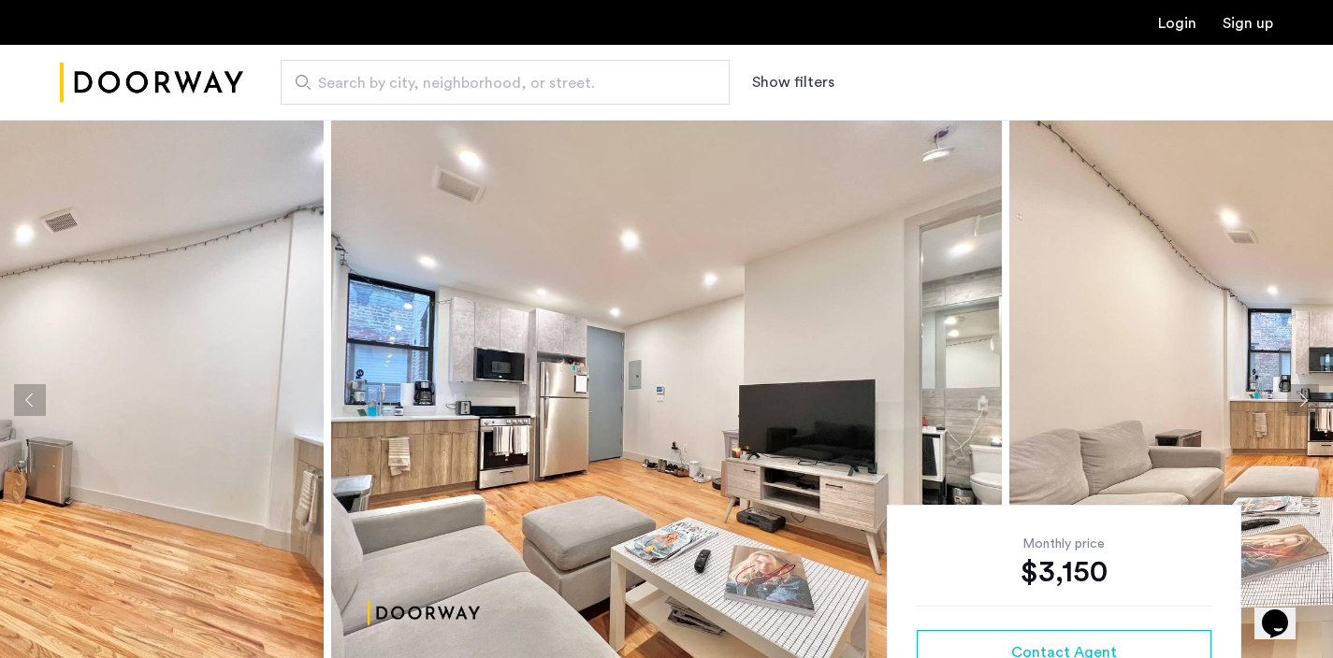
click at [1310, 402] on button "Next apartment" at bounding box center [1303, 400] width 32 height 32
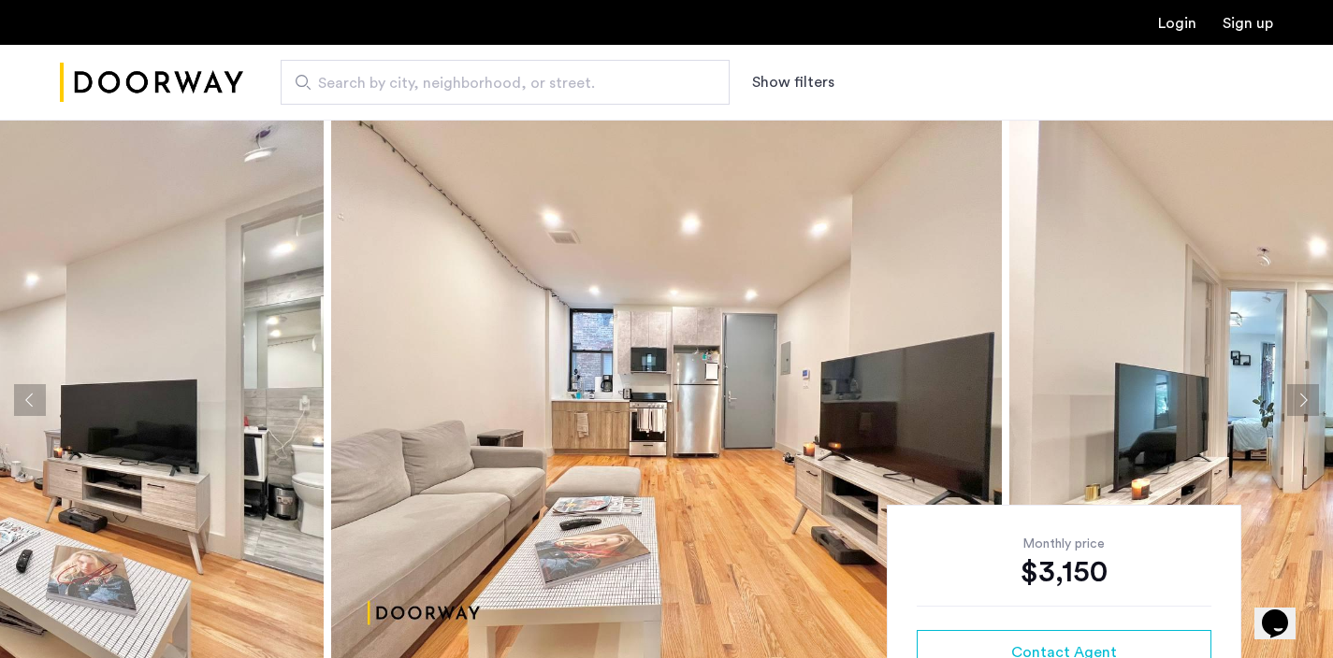
click at [1310, 402] on button "Next apartment" at bounding box center [1303, 400] width 32 height 32
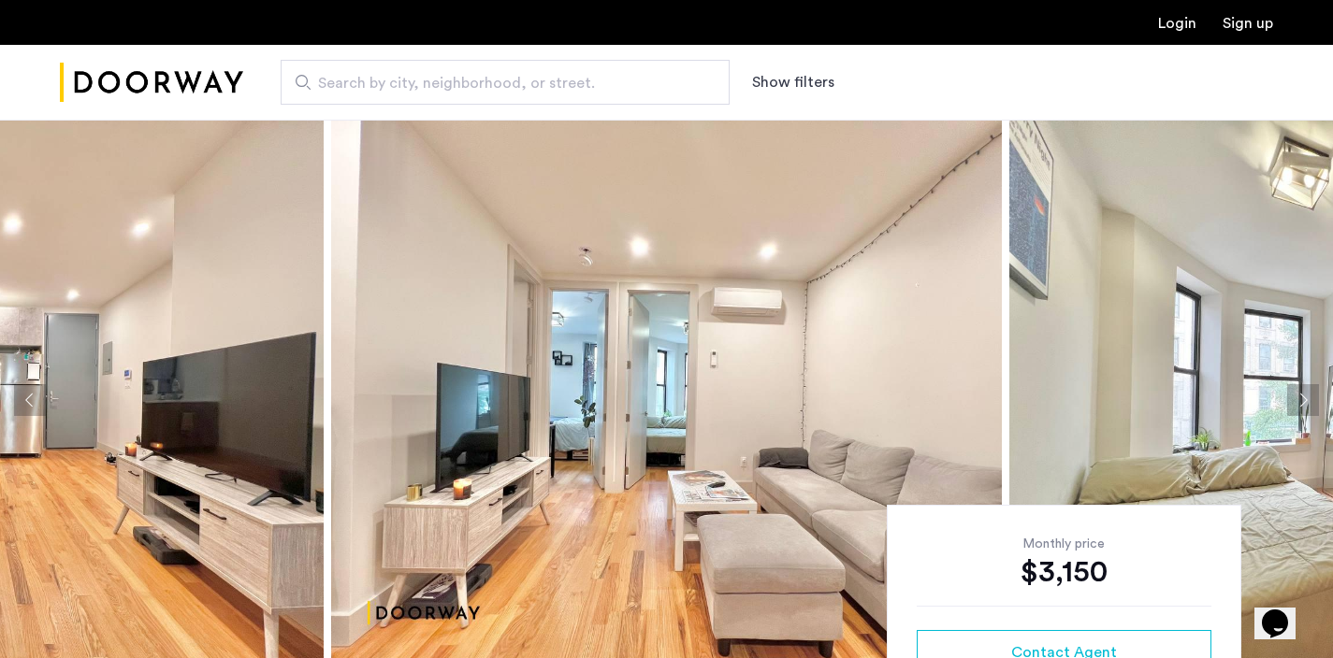
click at [1310, 402] on button "Next apartment" at bounding box center [1303, 400] width 32 height 32
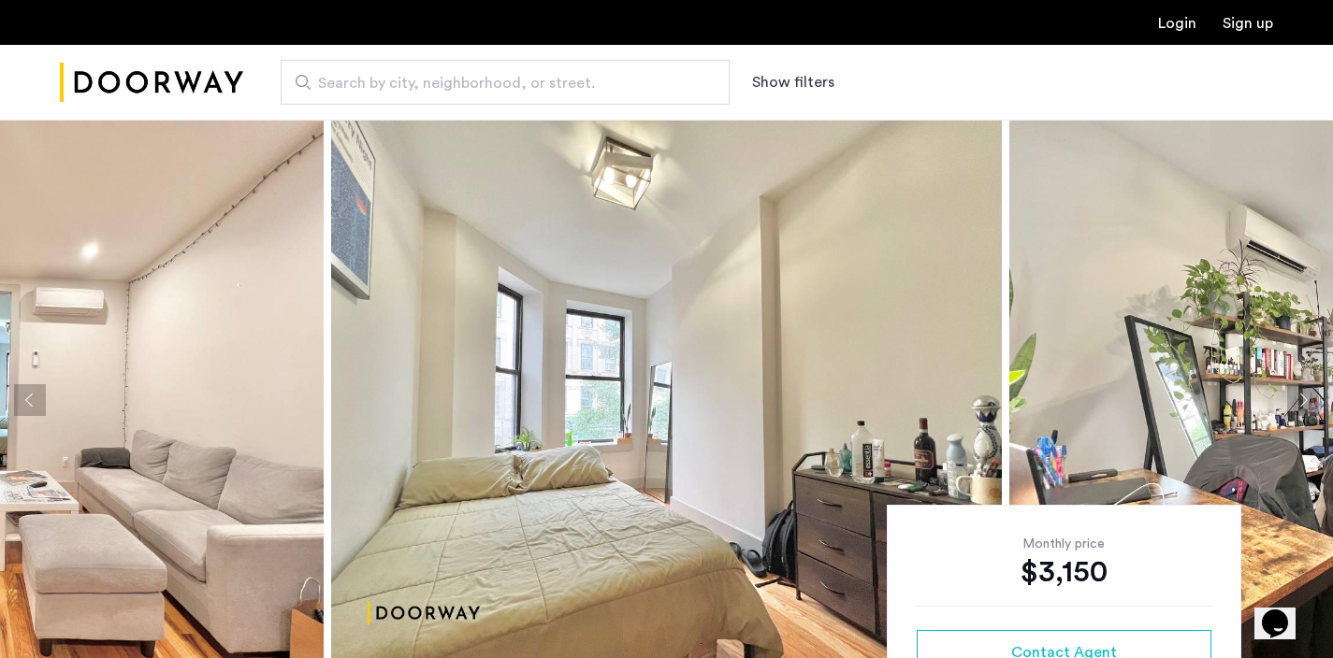
click at [1310, 402] on button "Next apartment" at bounding box center [1303, 400] width 32 height 32
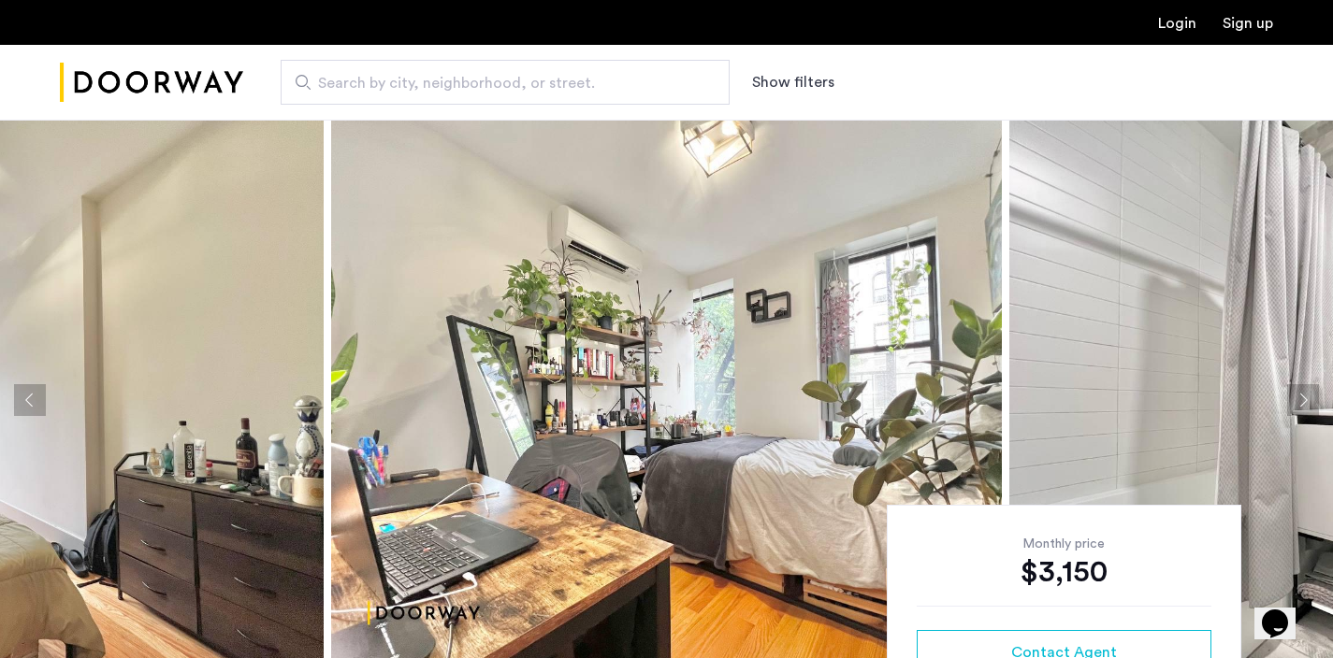
click at [1310, 402] on button "Next apartment" at bounding box center [1303, 400] width 32 height 32
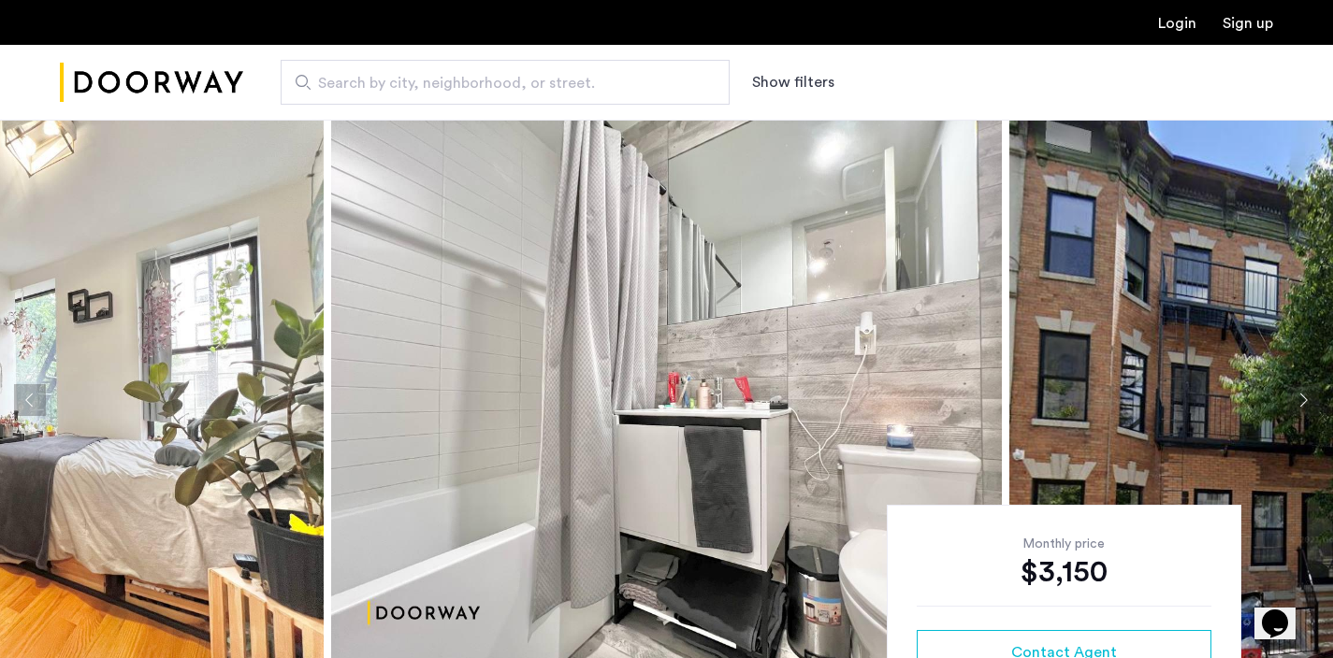
click at [1310, 402] on button "Next apartment" at bounding box center [1303, 400] width 32 height 32
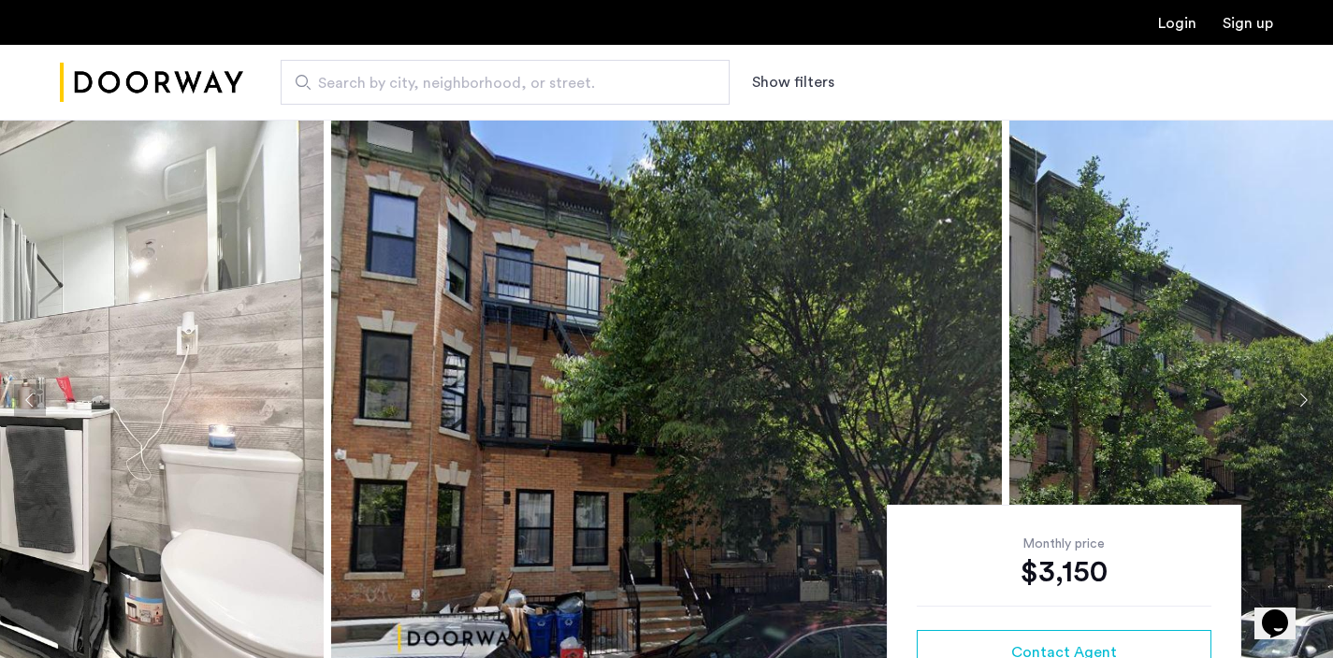
click at [1310, 402] on button "Next apartment" at bounding box center [1303, 400] width 32 height 32
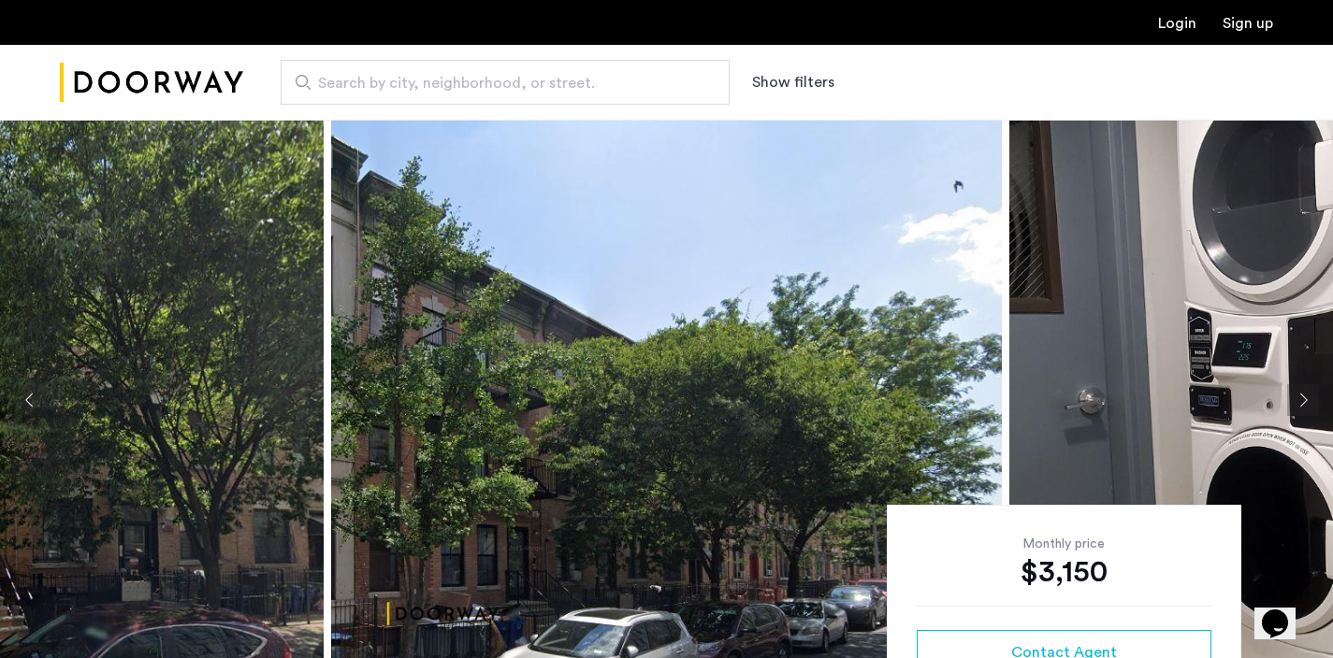
click at [1310, 402] on button "Next apartment" at bounding box center [1303, 400] width 32 height 32
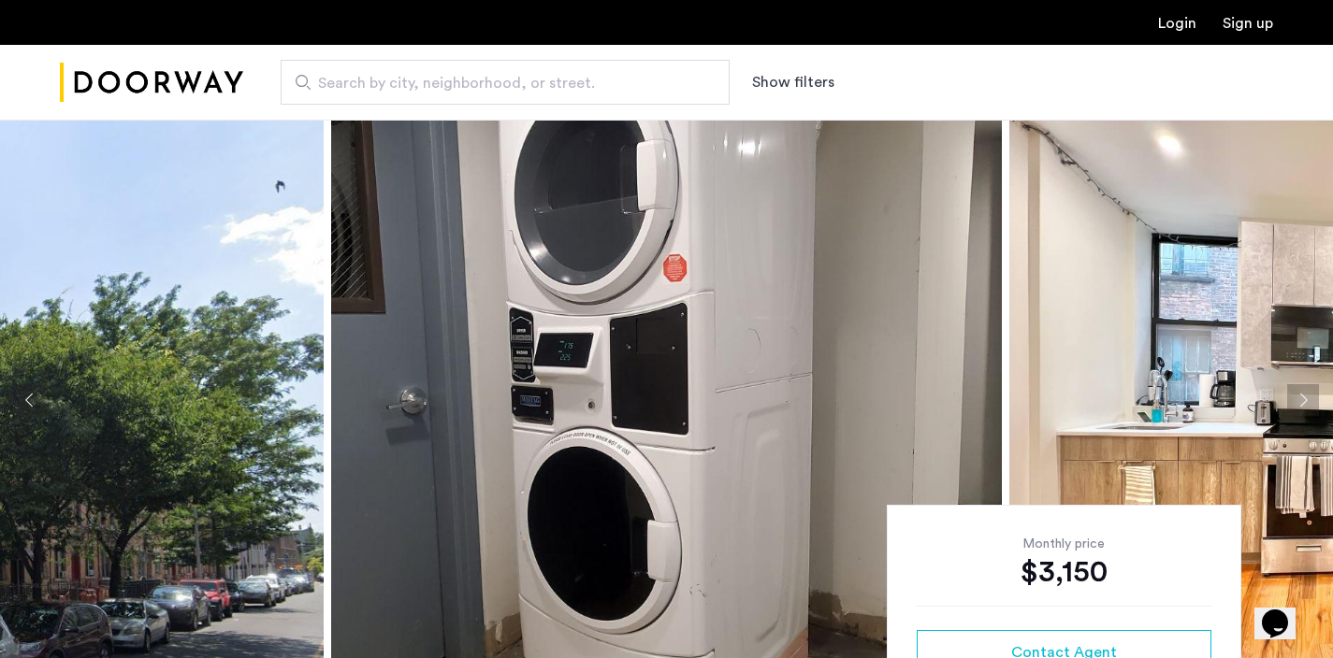
click at [1310, 402] on button "Next apartment" at bounding box center [1303, 400] width 32 height 32
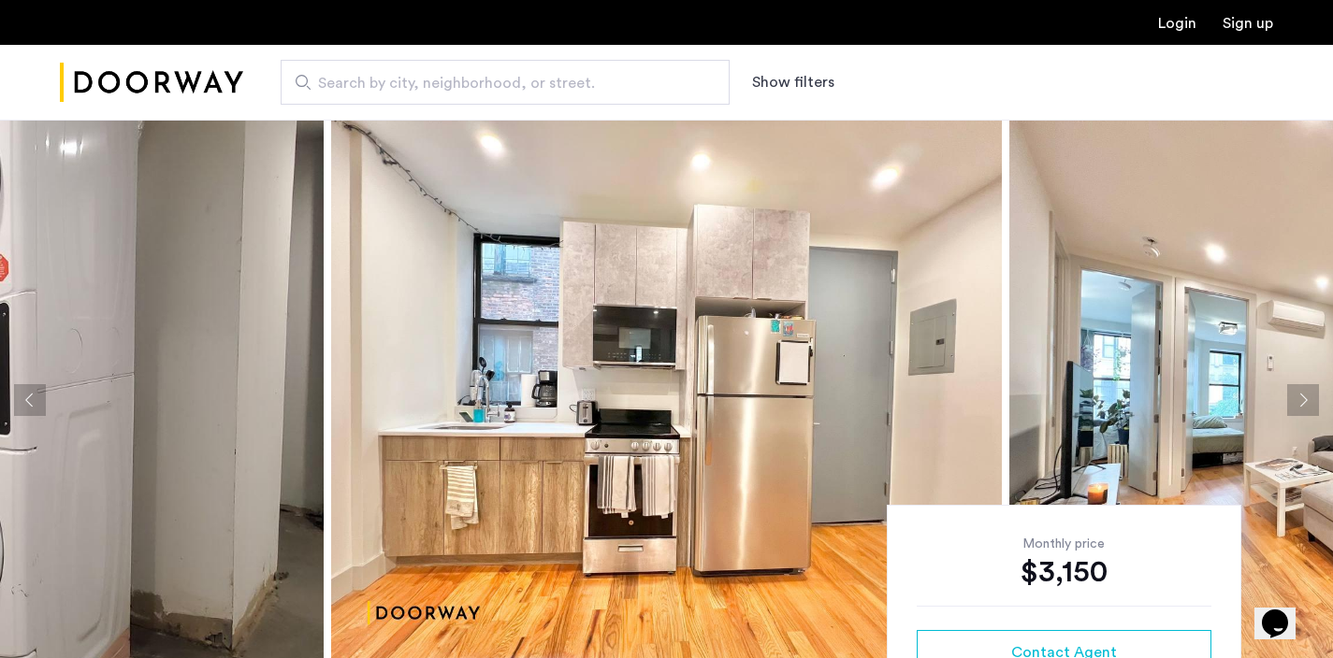
click at [1310, 402] on button "Next apartment" at bounding box center [1303, 400] width 32 height 32
